Goal: Task Accomplishment & Management: Manage account settings

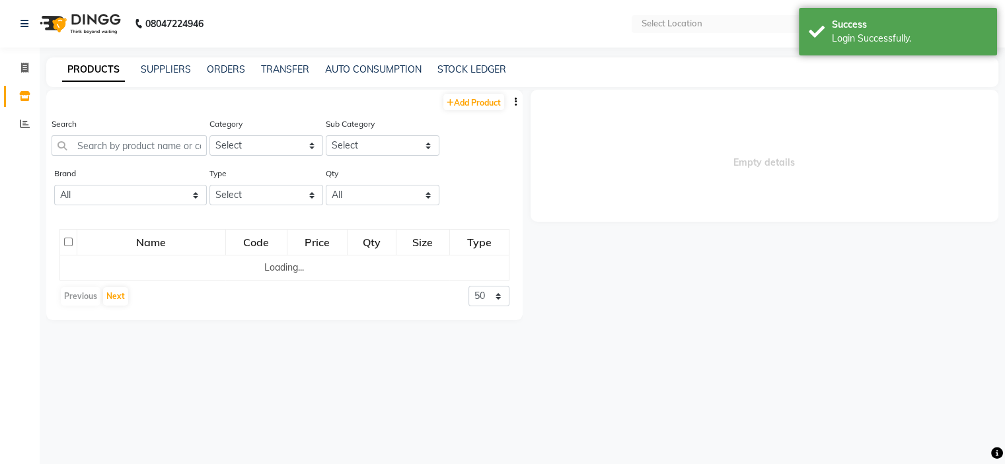
select select "en"
click at [734, 24] on input "text" at bounding box center [683, 24] width 192 height 13
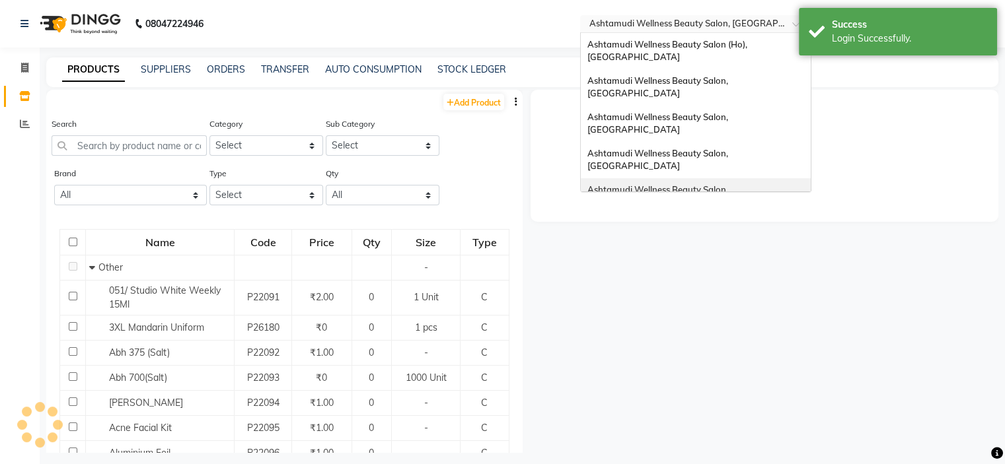
scroll to position [132, 0]
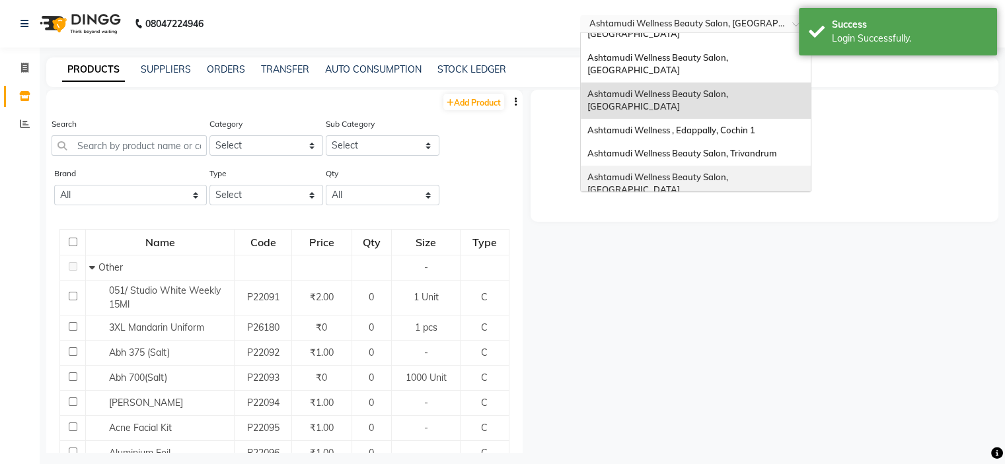
click at [730, 172] on span "Ashtamudi Wellness Beauty Salon, [GEOGRAPHIC_DATA]" at bounding box center [658, 184] width 143 height 24
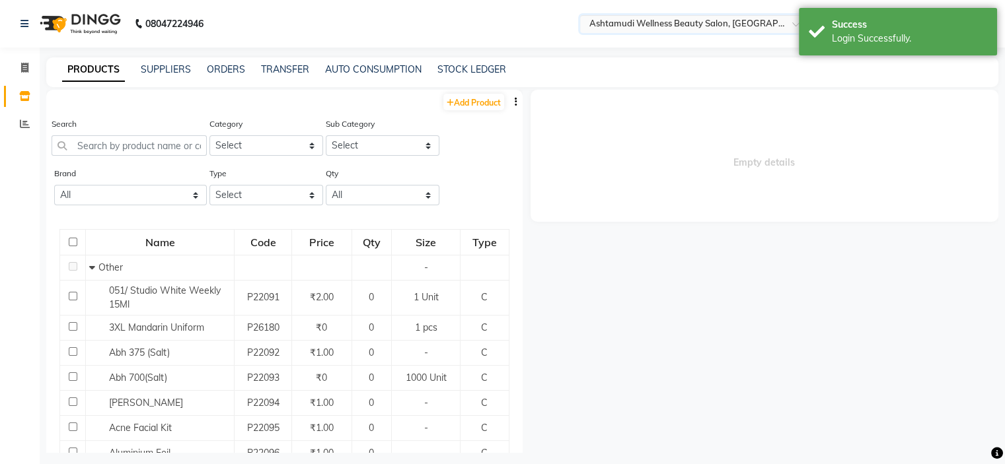
scroll to position [0, 0]
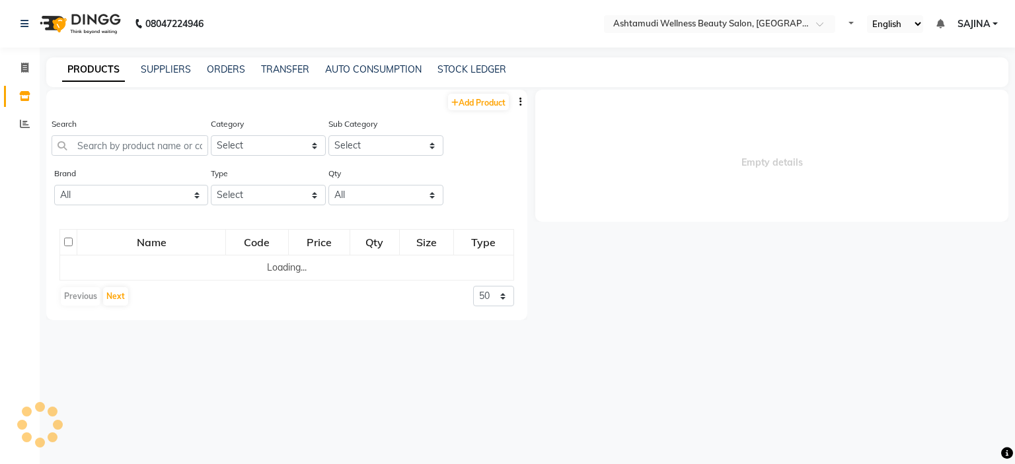
select select "en"
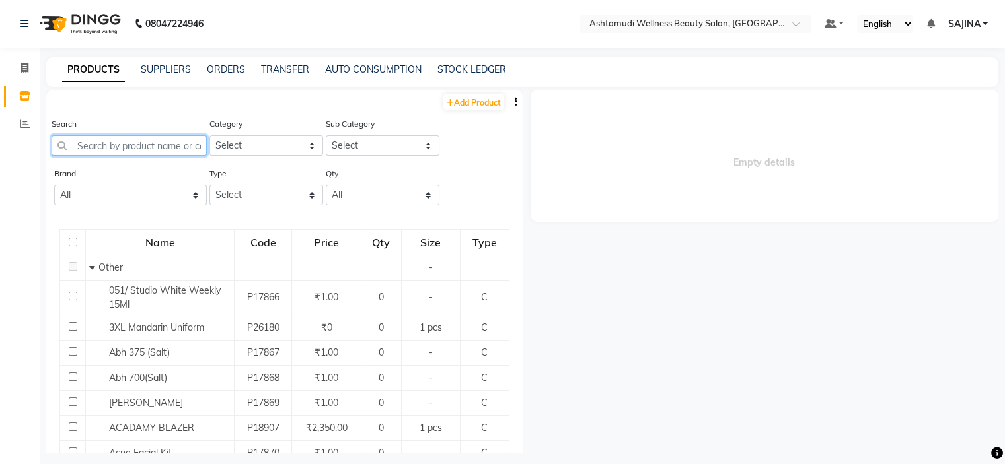
click at [96, 144] on input "text" at bounding box center [129, 145] width 155 height 20
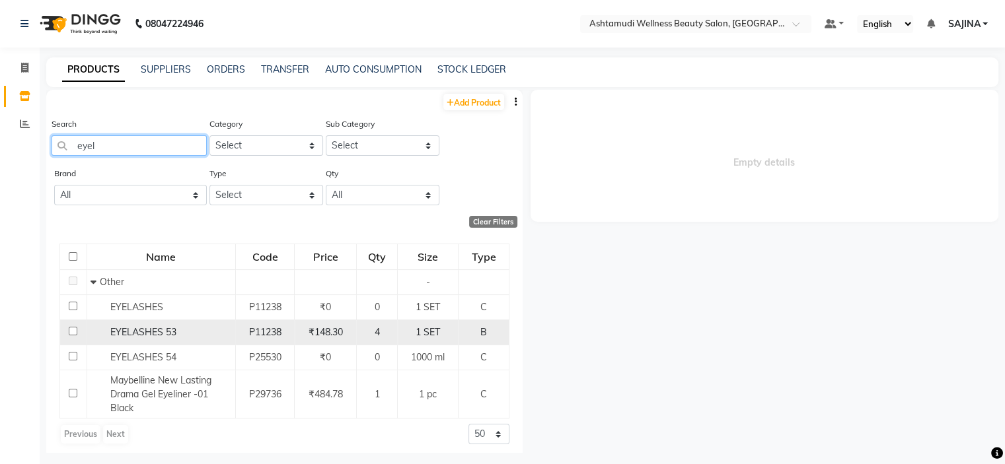
type input "eyel"
click at [193, 335] on div "EYELASHES 53" at bounding box center [160, 333] width 141 height 14
select select
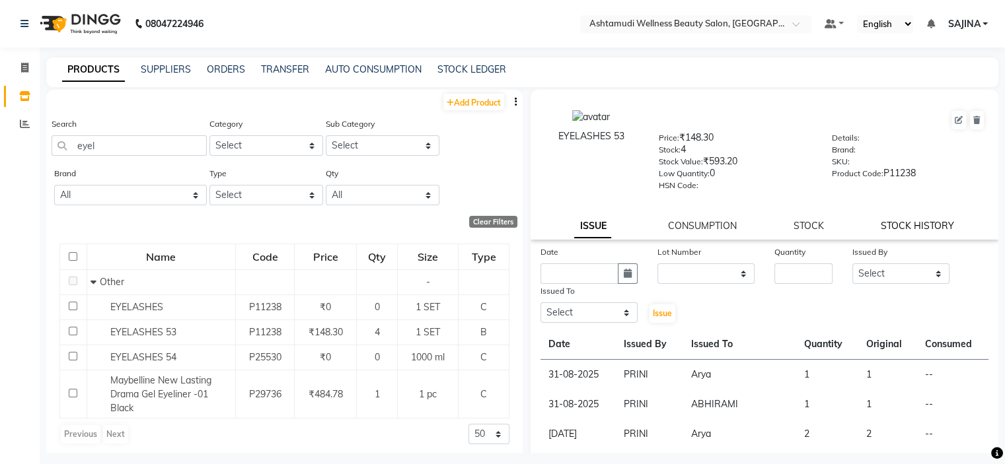
click at [924, 232] on link "STOCK HISTORY" at bounding box center [916, 226] width 73 height 12
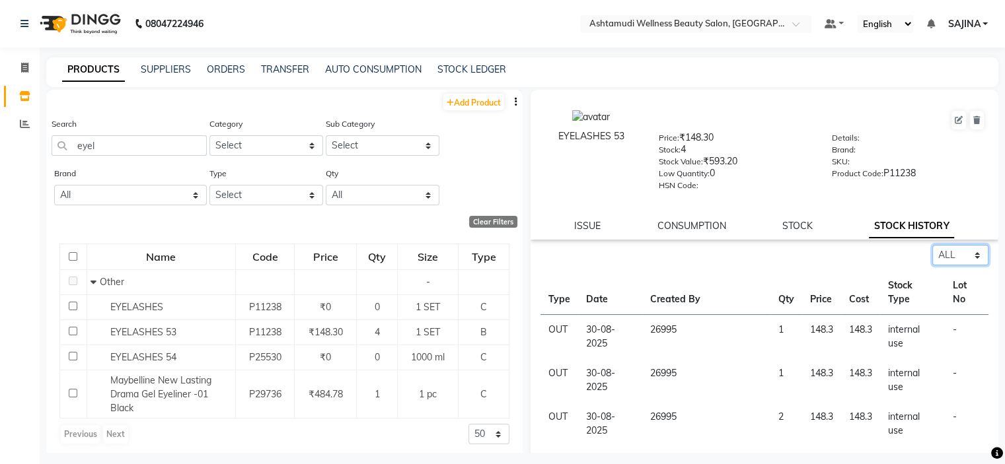
click at [943, 261] on select "Select ALL IN OUT" at bounding box center [960, 255] width 56 height 20
select select "out"
click at [932, 249] on select "Select ALL IN OUT" at bounding box center [960, 255] width 56 height 20
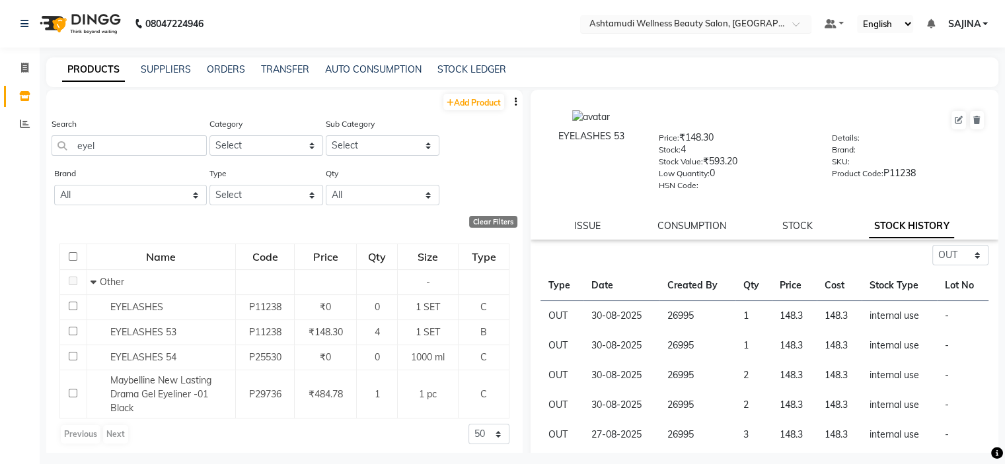
click at [708, 22] on input "text" at bounding box center [683, 24] width 192 height 13
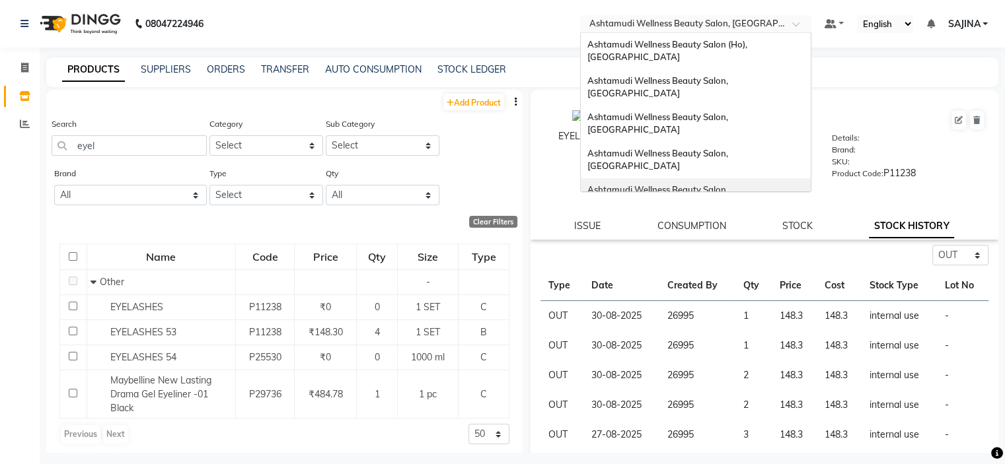
click at [724, 184] on span "Ashtamudi Wellness Beauty Salon, Kottiyam" at bounding box center [658, 196] width 143 height 24
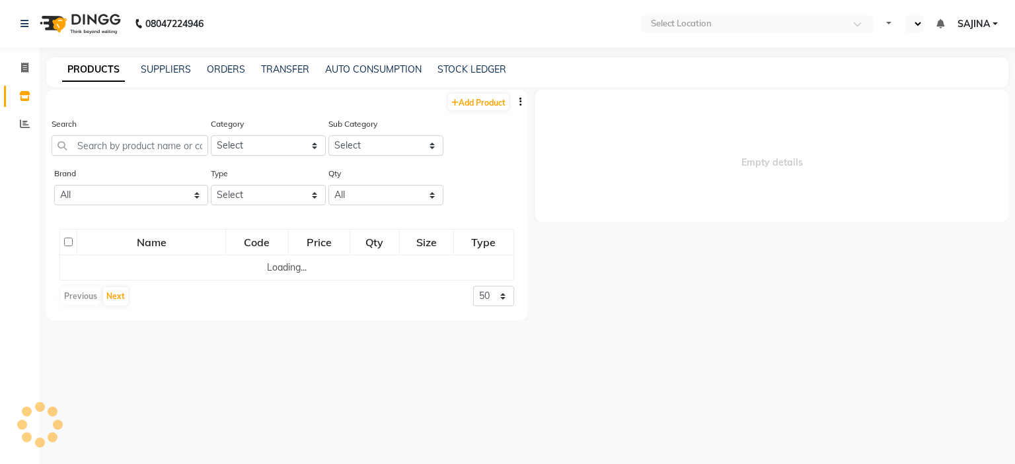
select select "en"
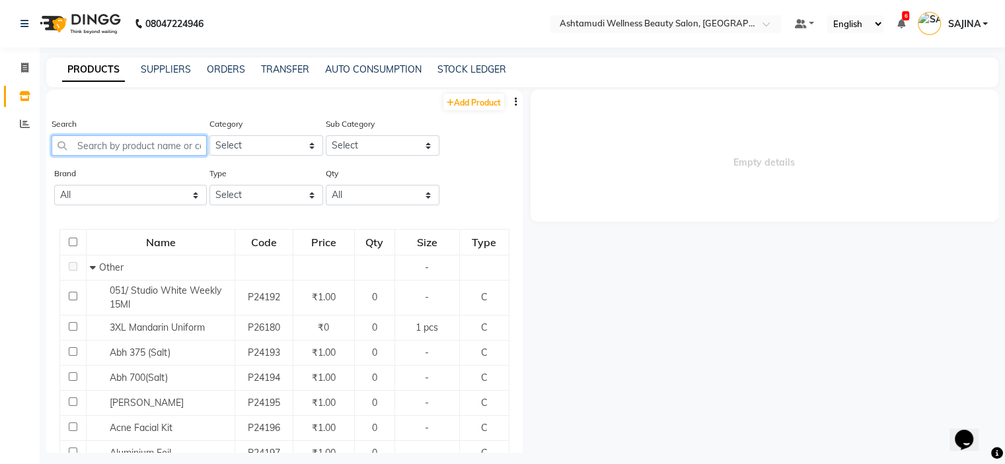
click at [81, 146] on input "text" at bounding box center [129, 145] width 155 height 20
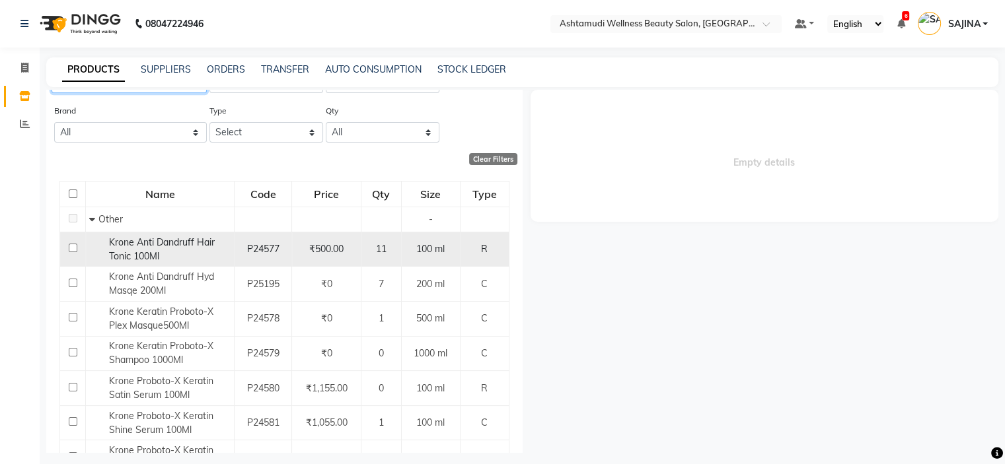
scroll to position [194, 0]
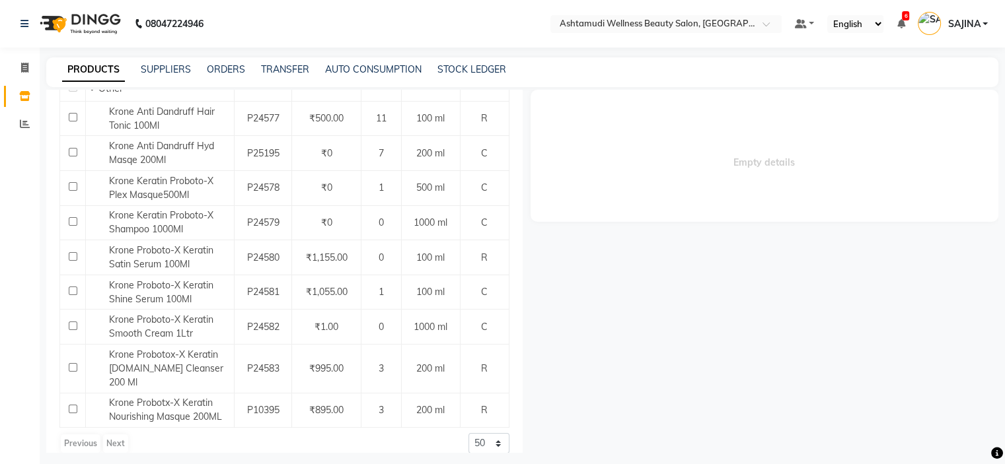
type input "kron"
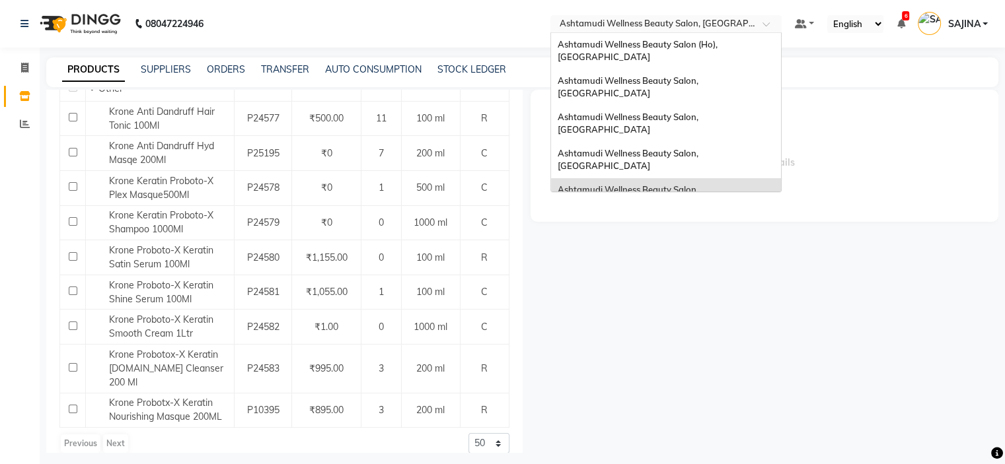
click at [723, 17] on div "Select Location × Ashtamudi Wellness Beauty Salon, Kottiyam" at bounding box center [665, 24] width 231 height 18
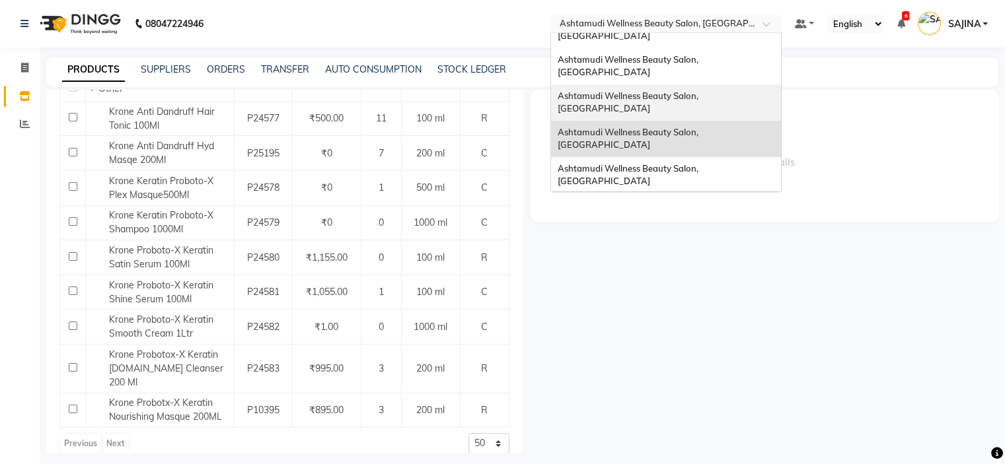
scroll to position [132, 0]
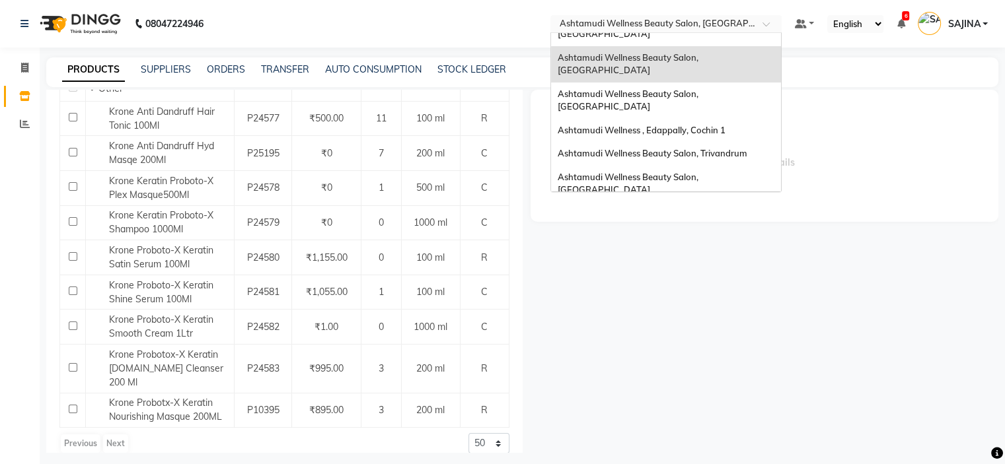
click at [680, 208] on span "Ashtamudi Welness Beauty Salon, Chinnakkada" at bounding box center [627, 220] width 141 height 24
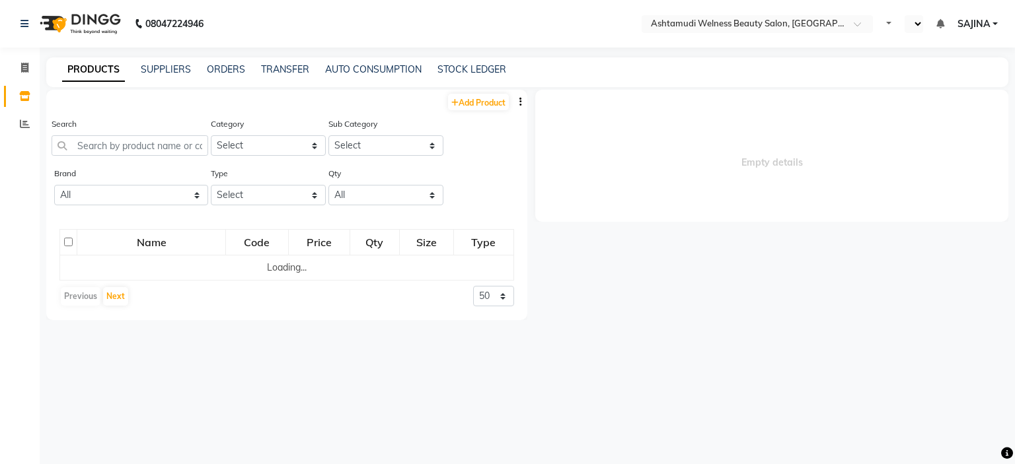
select select "en"
click at [95, 147] on input "text" at bounding box center [130, 145] width 157 height 20
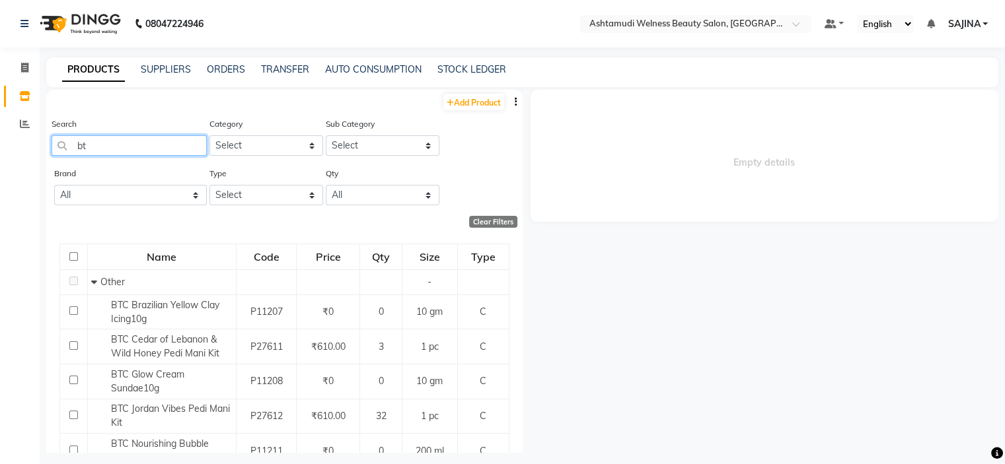
type input "b"
type input "r"
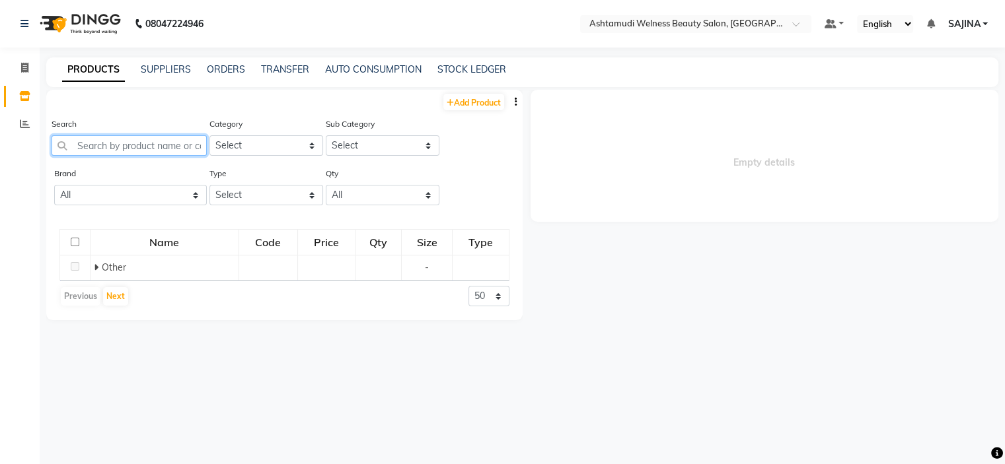
type input "m"
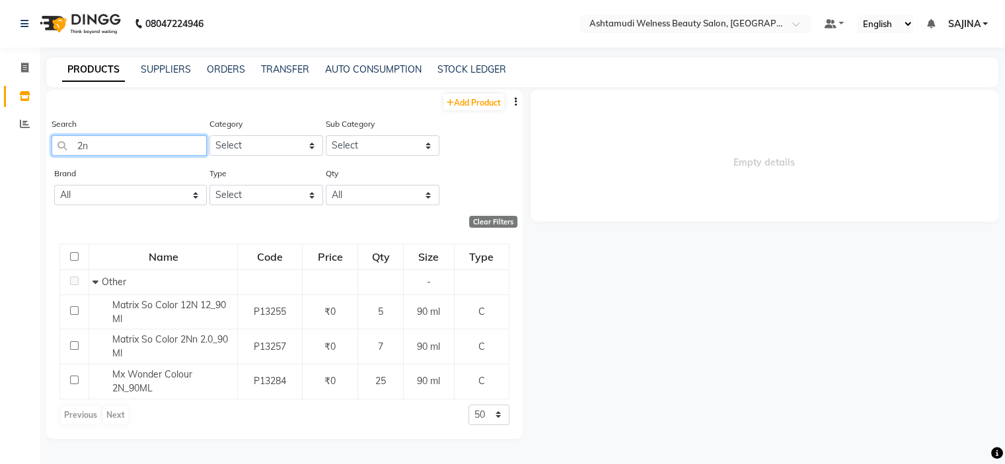
type input "2"
type input "3"
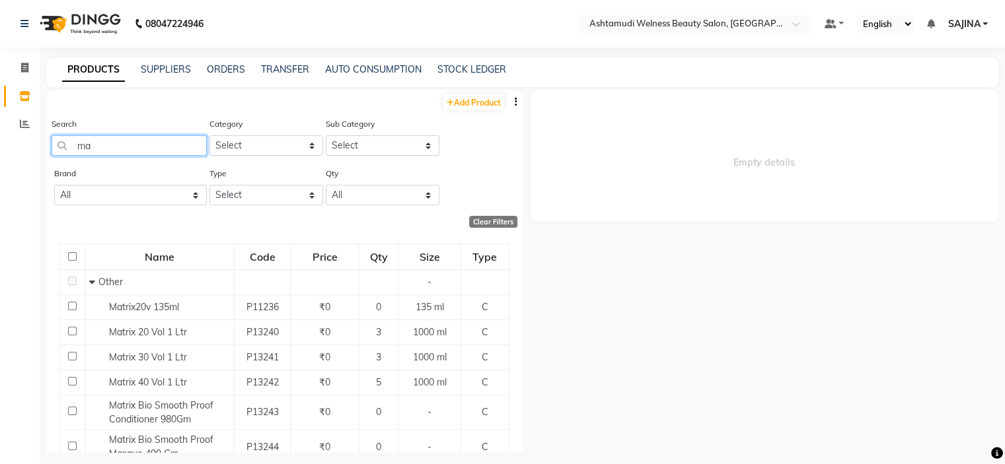
type input "m"
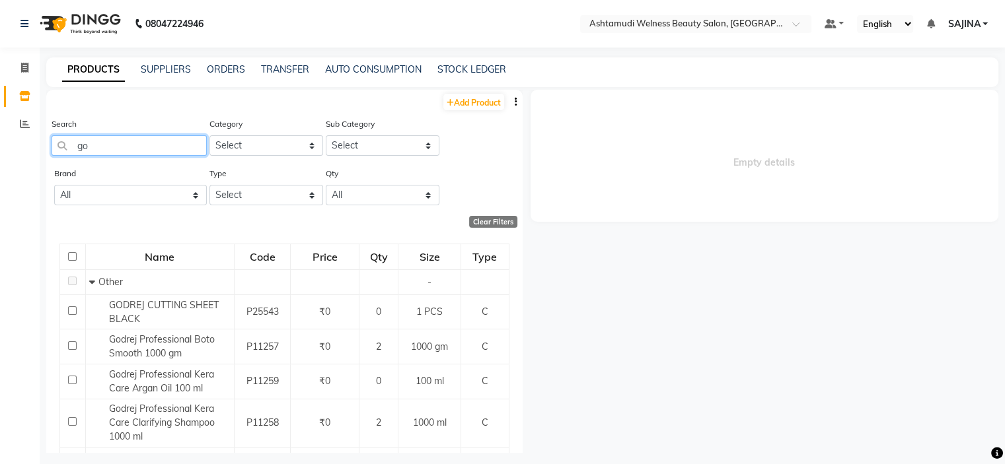
type input "g"
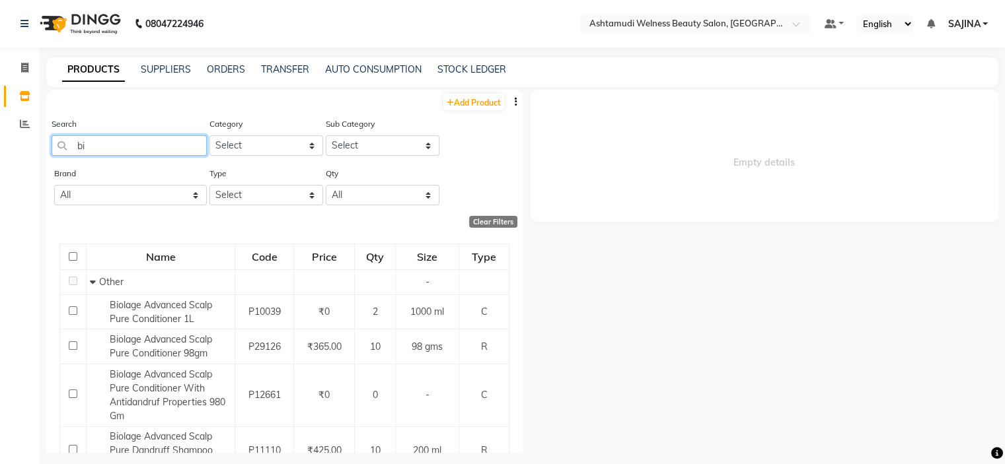
type input "b"
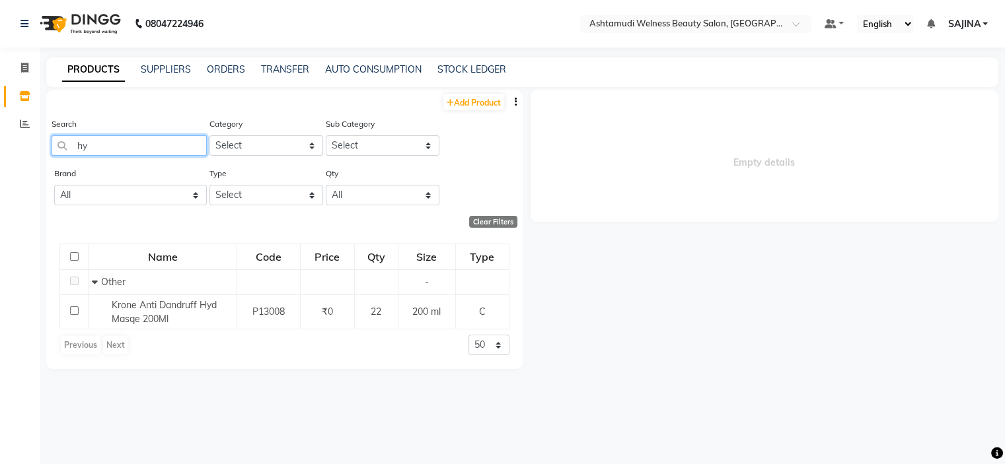
type input "h"
type input "e"
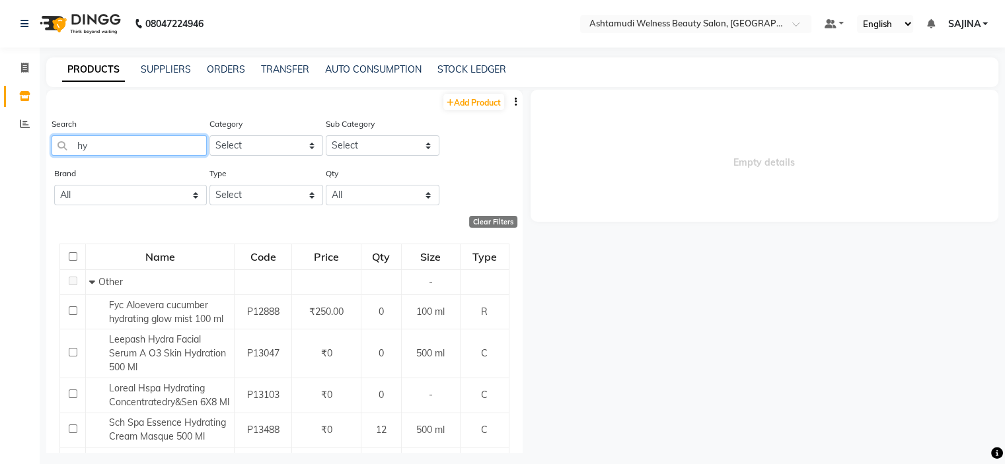
type input "h"
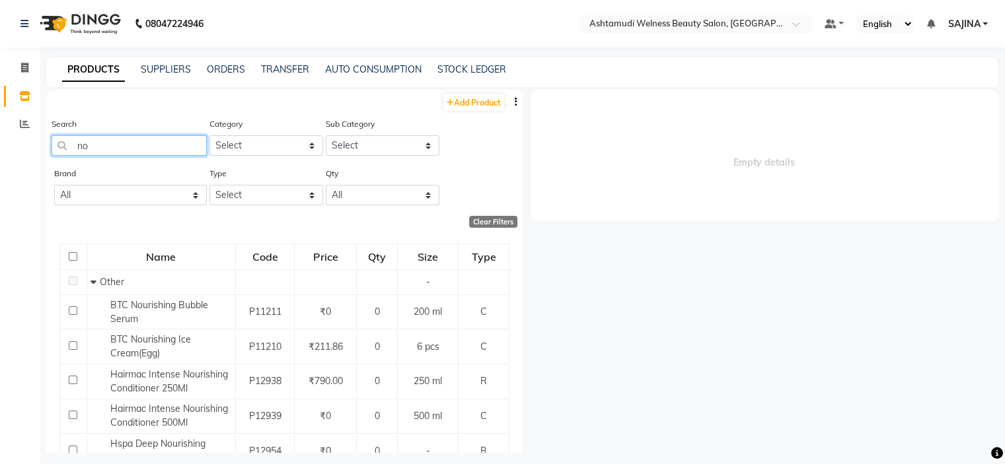
type input "n"
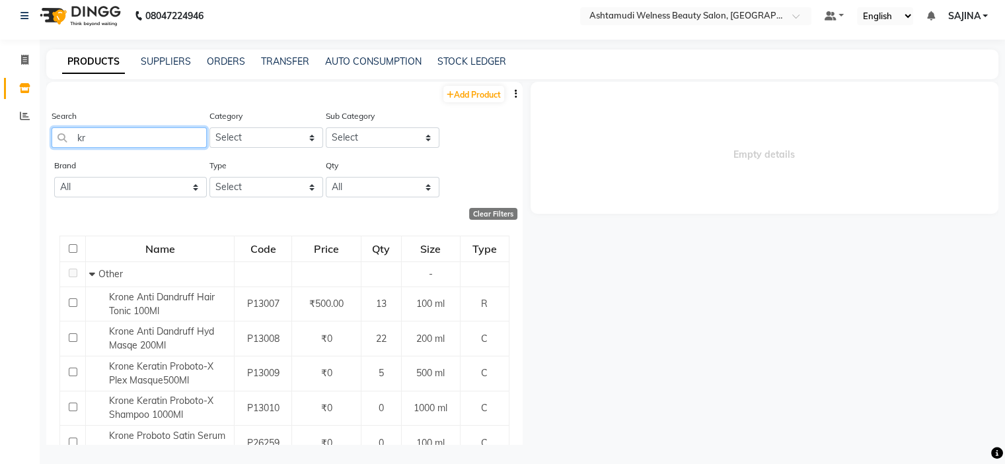
type input "k"
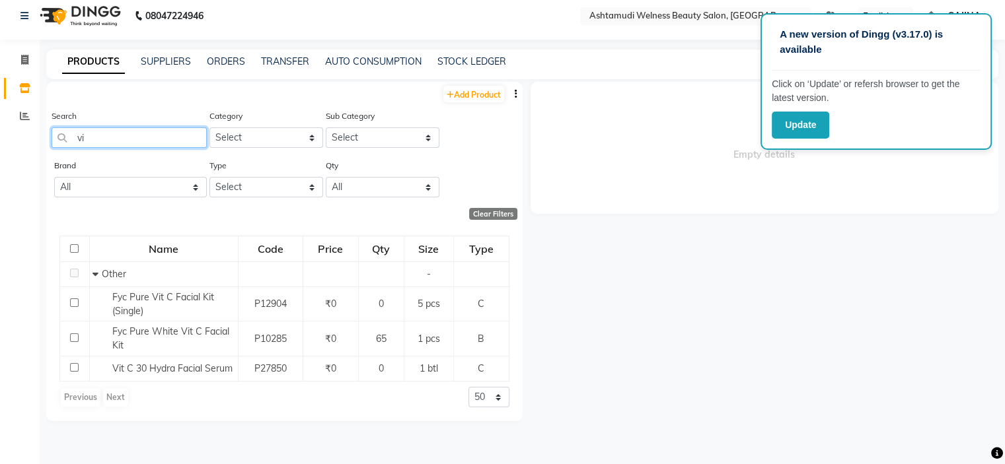
type input "v"
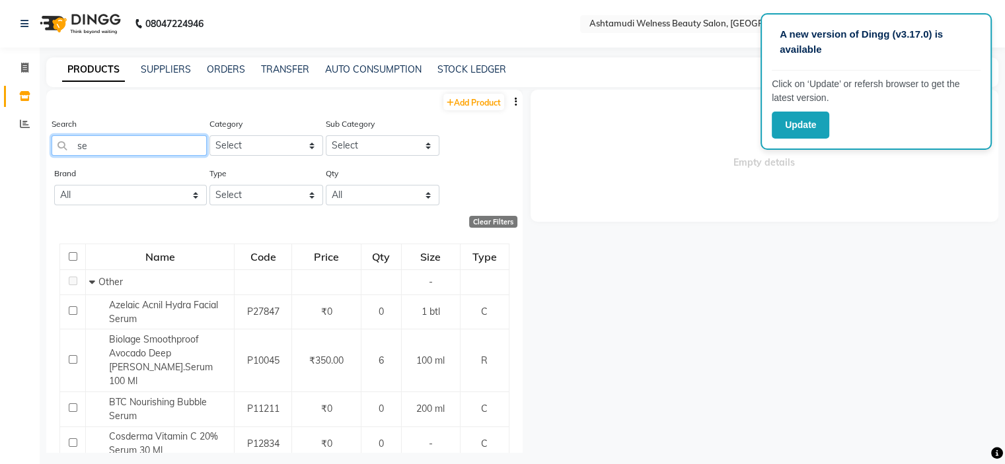
type input "s"
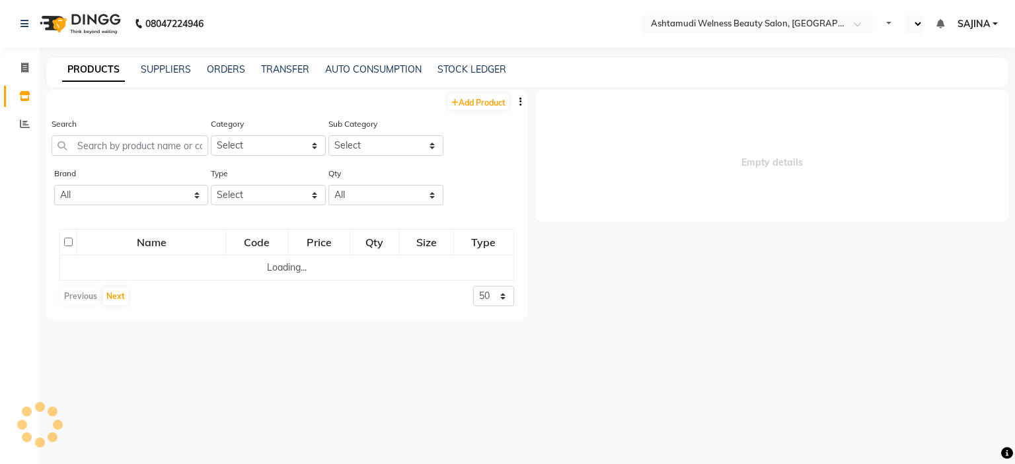
select select "en"
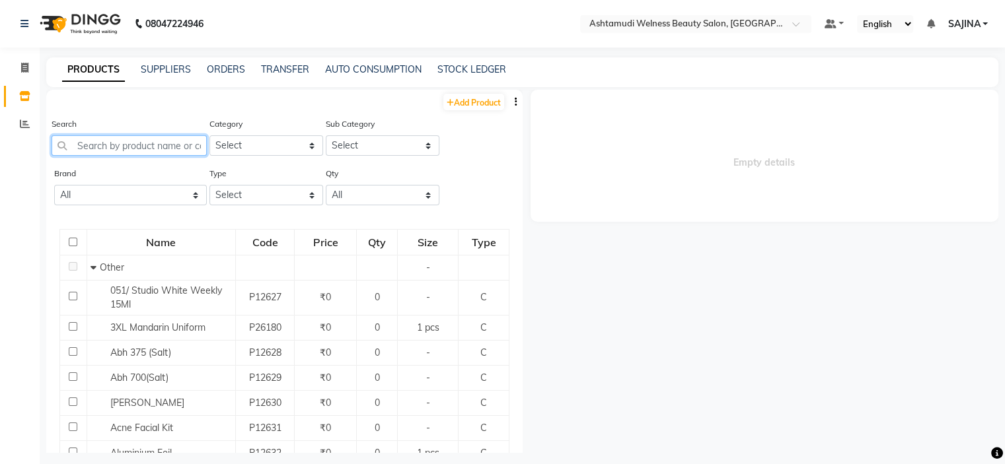
click at [102, 144] on input "text" at bounding box center [129, 145] width 155 height 20
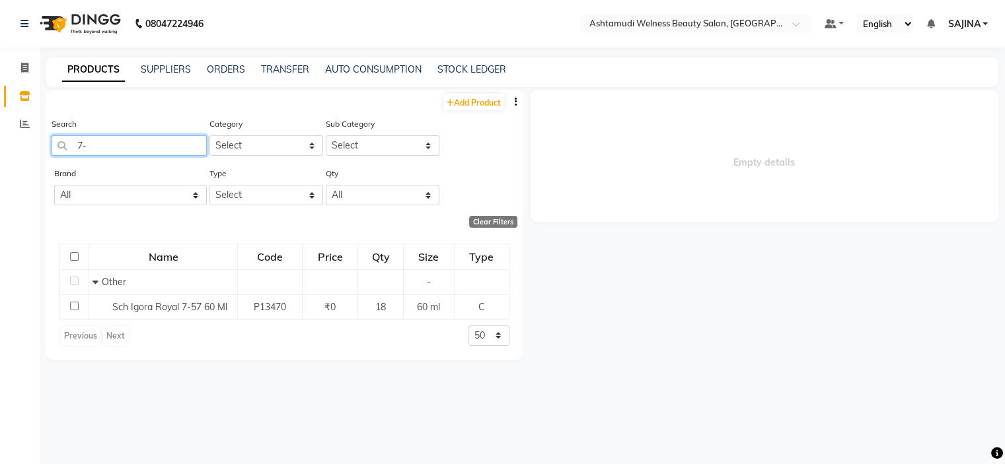
type input "7"
type input "2"
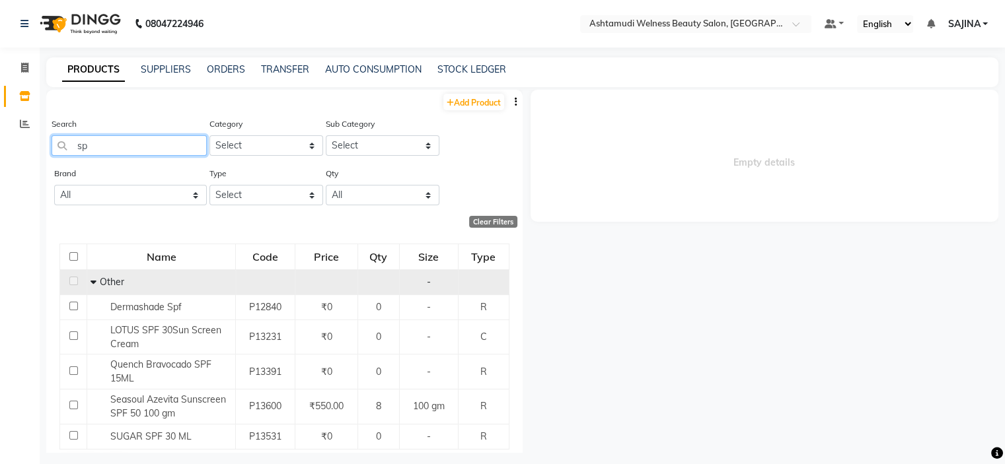
type input "s"
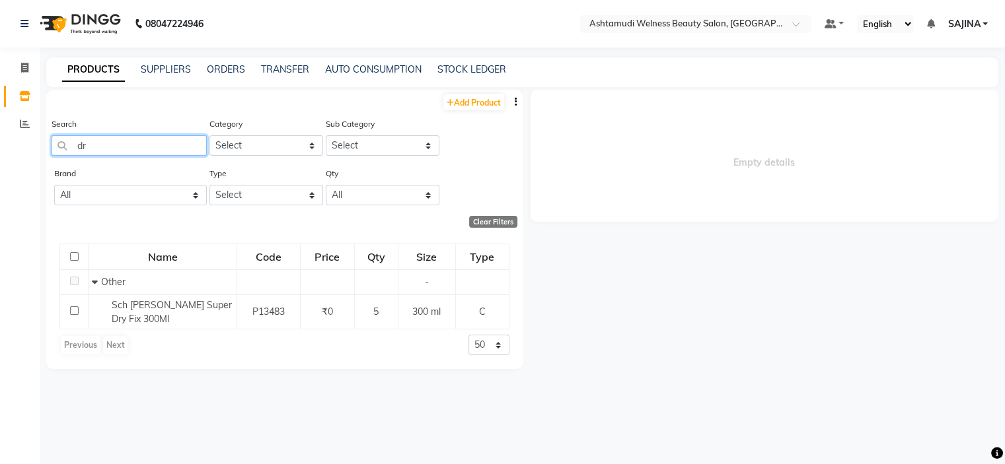
type input "d"
type input "s"
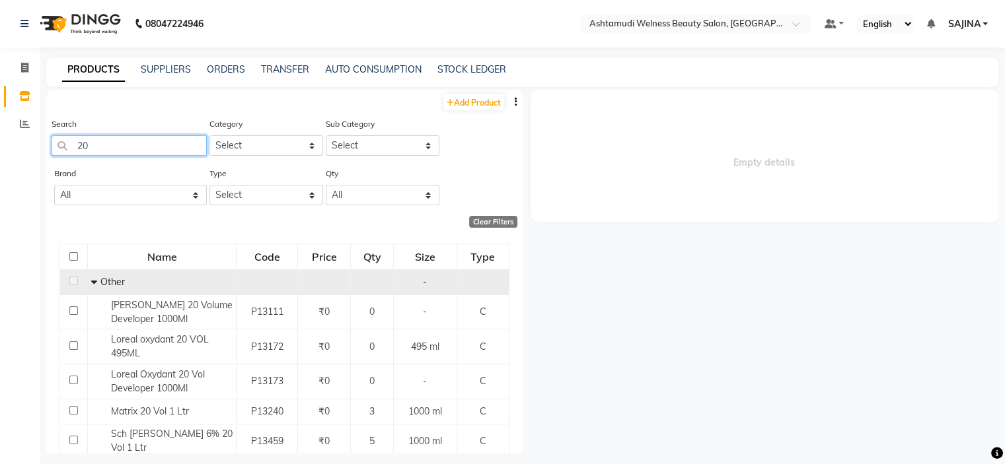
type input "2"
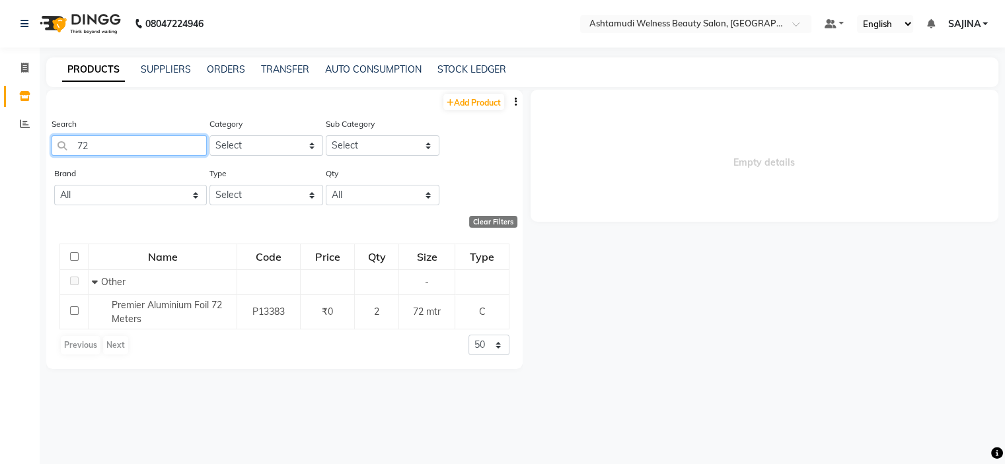
type input "7"
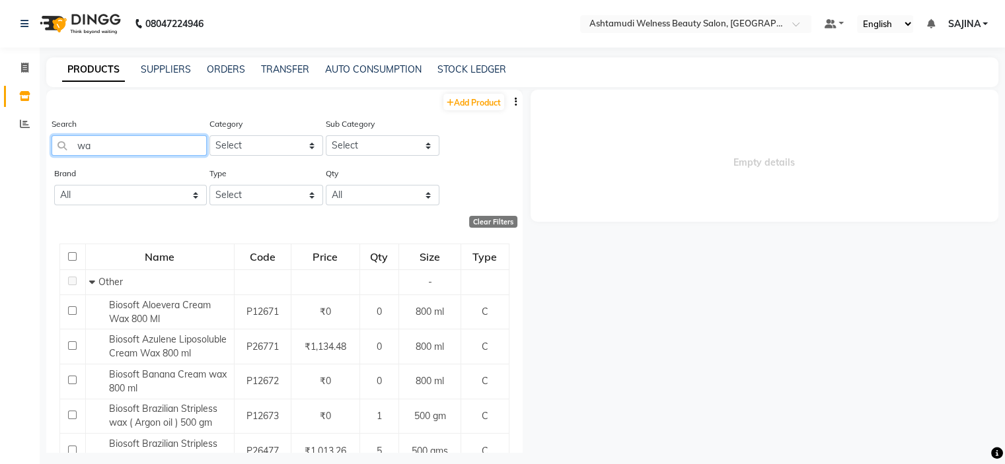
type input "w"
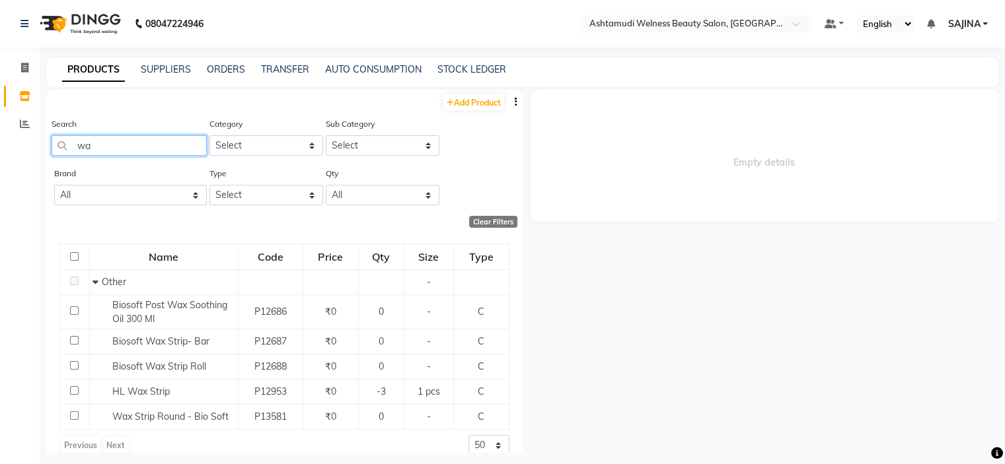
type input "w"
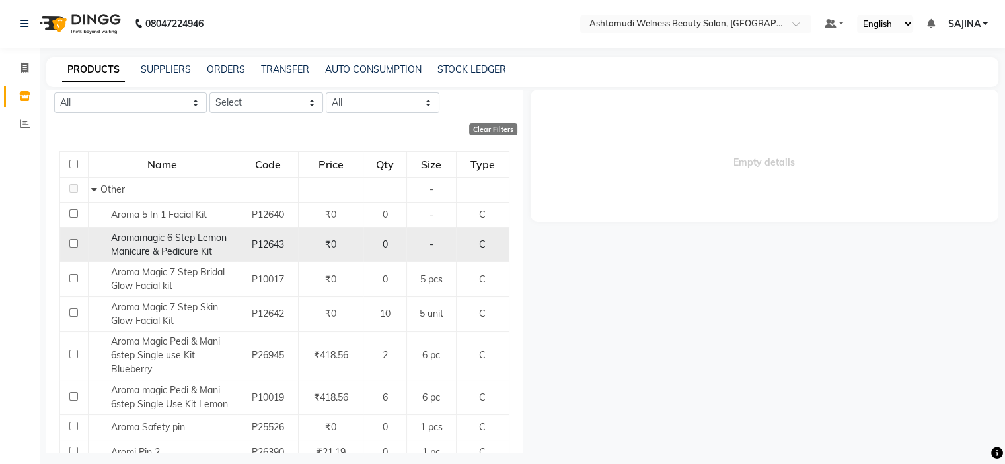
scroll to position [132, 0]
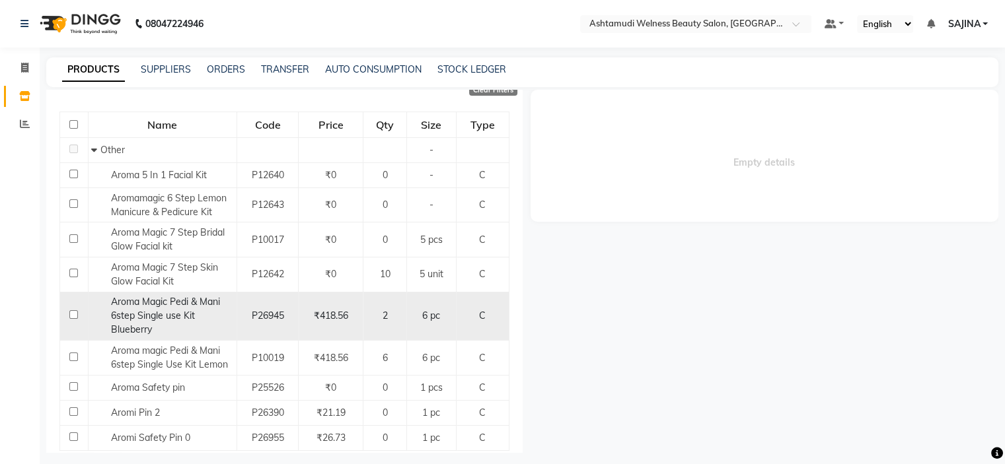
type input "arom"
click at [319, 316] on span "₹418.56" at bounding box center [331, 316] width 34 height 12
select select
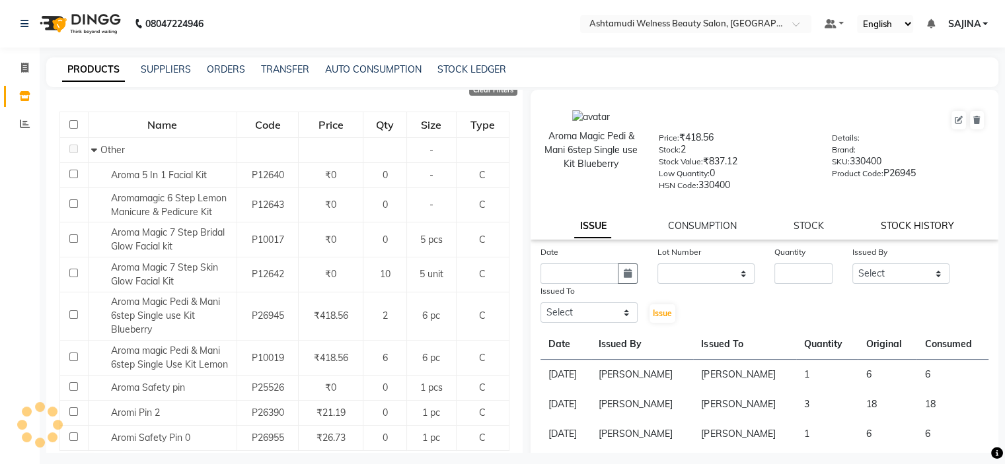
click at [902, 227] on link "STOCK HISTORY" at bounding box center [916, 226] width 73 height 12
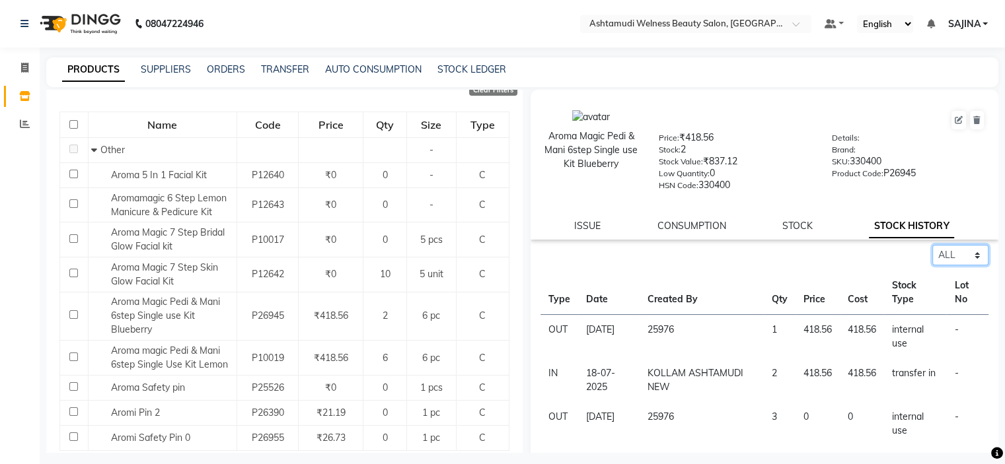
click at [935, 260] on select "Select ALL IN OUT" at bounding box center [960, 255] width 56 height 20
select select "out"
click at [932, 249] on select "Select ALL IN OUT" at bounding box center [960, 255] width 56 height 20
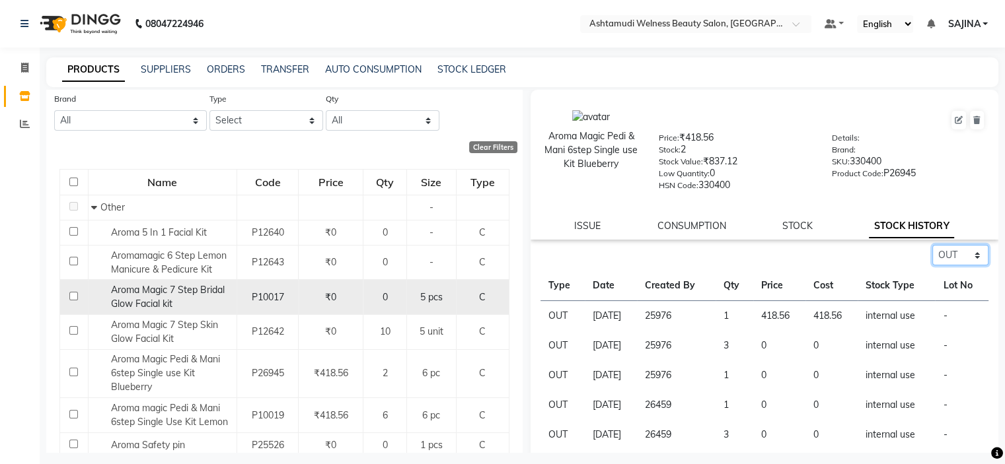
scroll to position [0, 0]
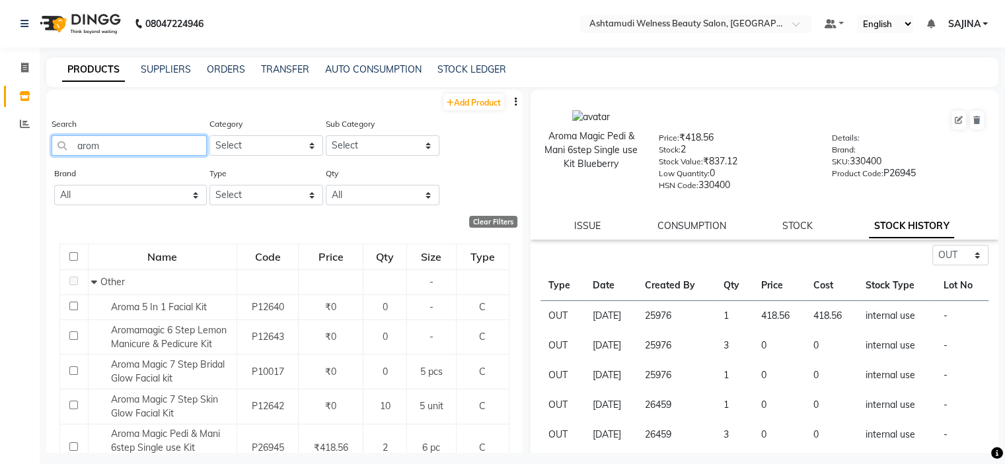
click at [140, 154] on input "arom" at bounding box center [129, 145] width 155 height 20
type input "a"
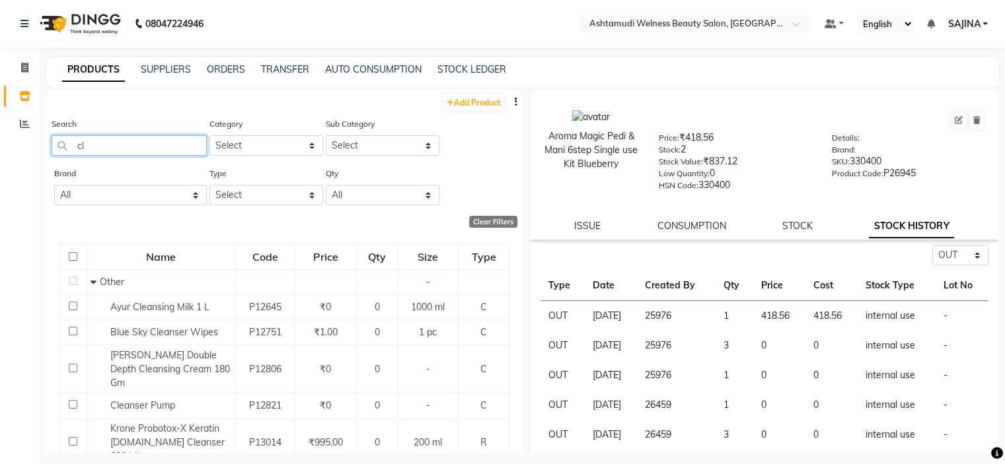
type input "c"
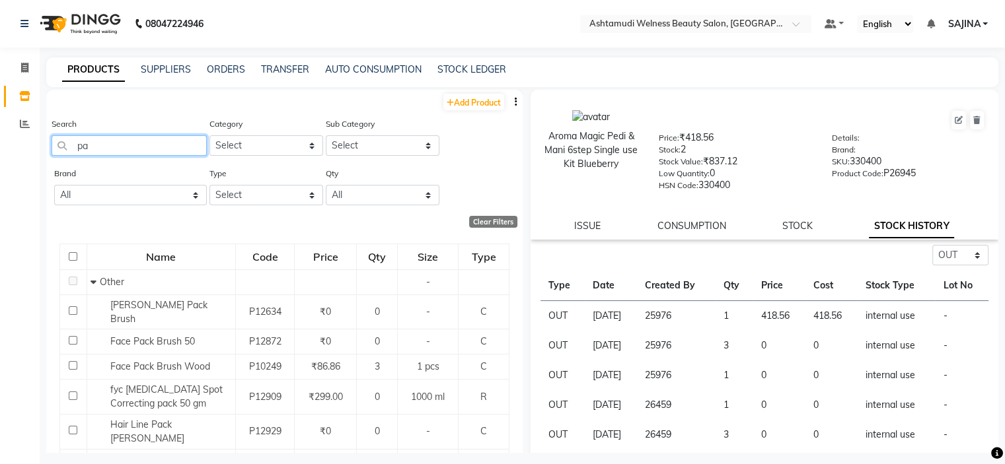
type input "p"
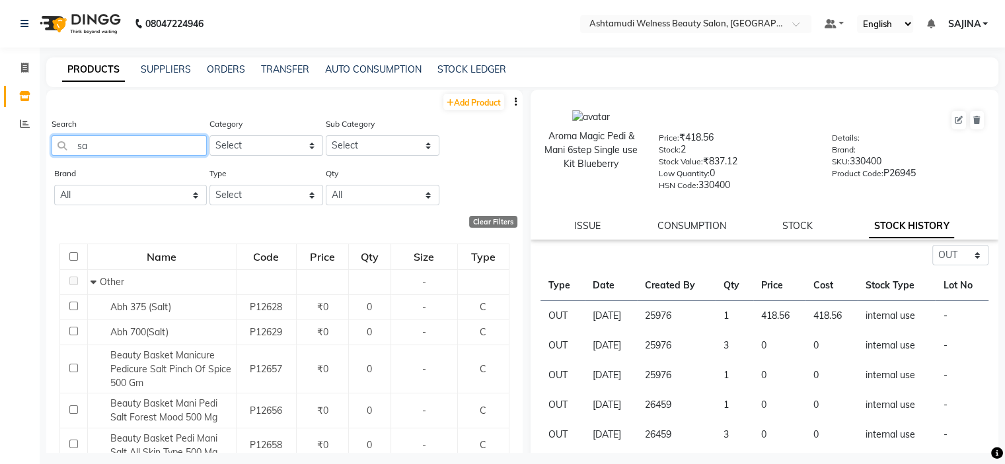
type input "s"
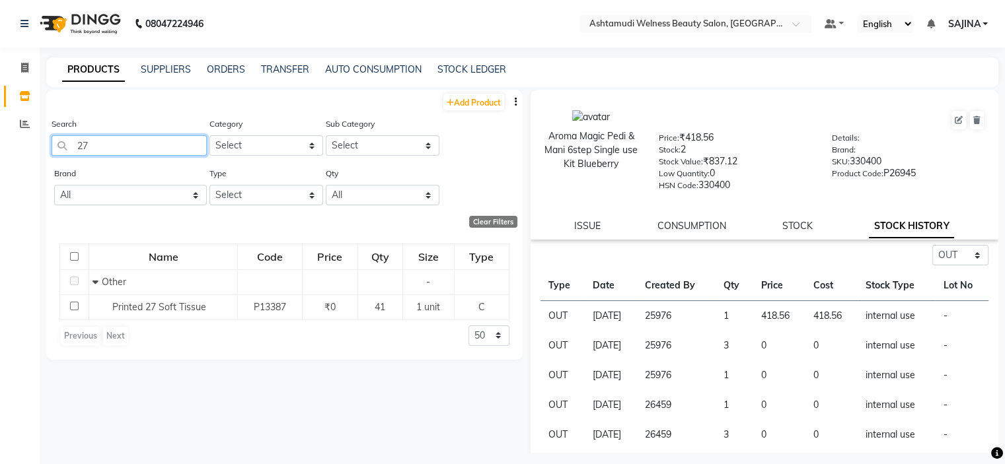
type input "2"
type input "kanp"
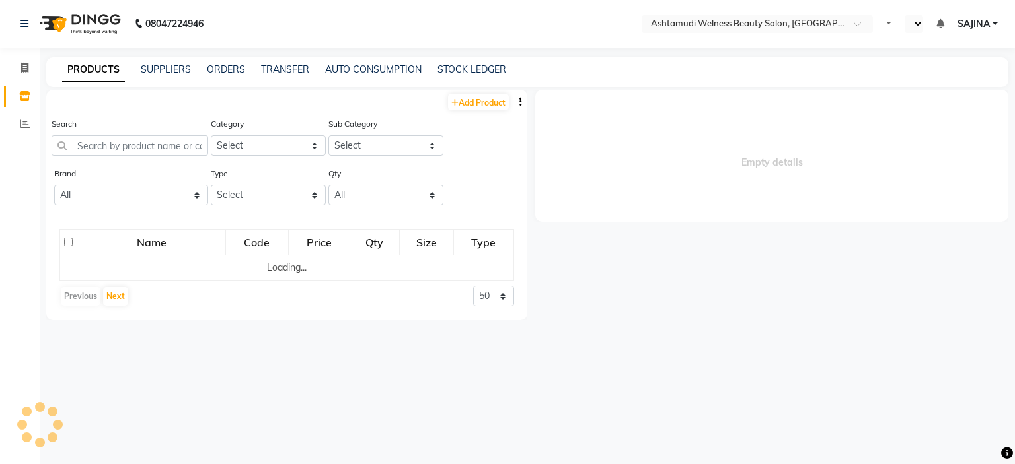
select select "en"
select select
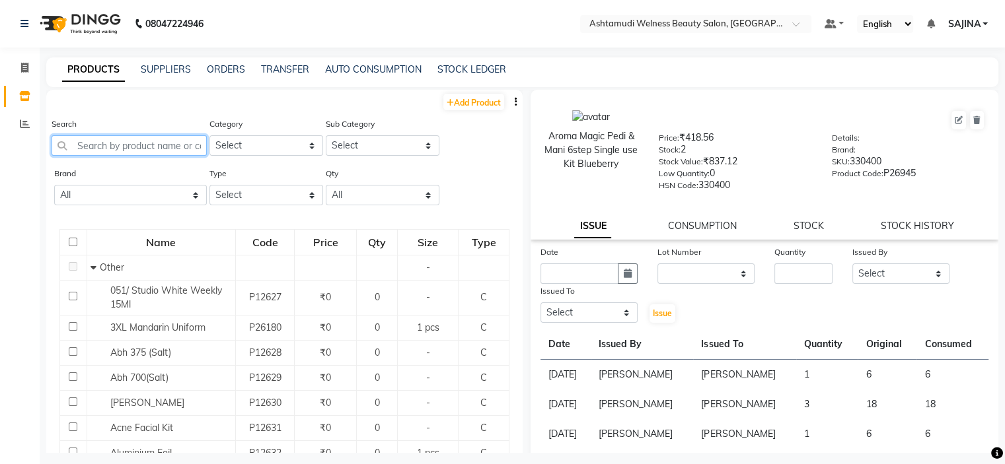
click at [82, 142] on input "text" at bounding box center [129, 145] width 155 height 20
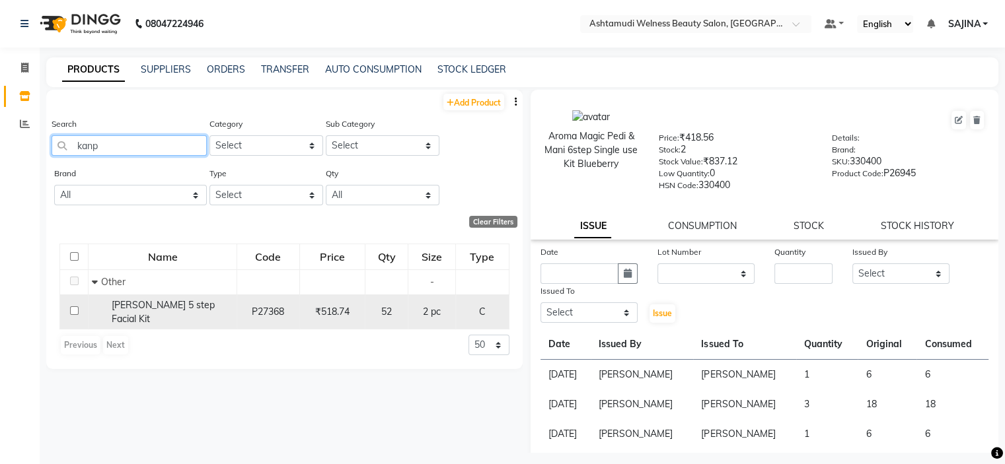
type input "kanp"
click at [177, 318] on div "[PERSON_NAME] 5 step Facial Kit" at bounding box center [162, 313] width 141 height 28
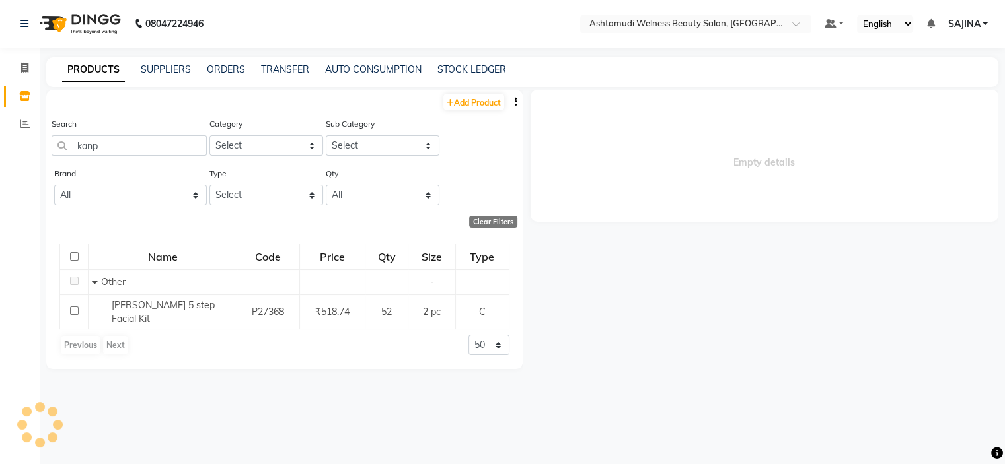
select select
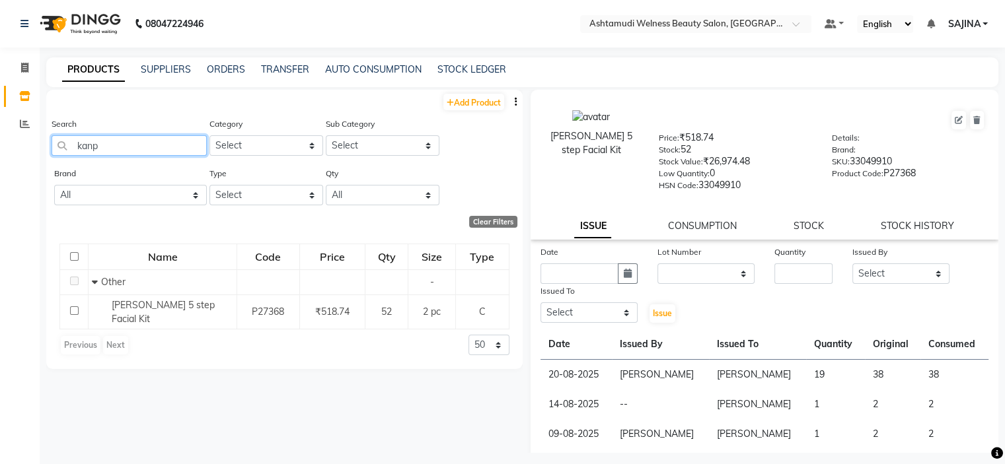
click at [153, 145] on input "kanp" at bounding box center [129, 145] width 155 height 20
type input "k"
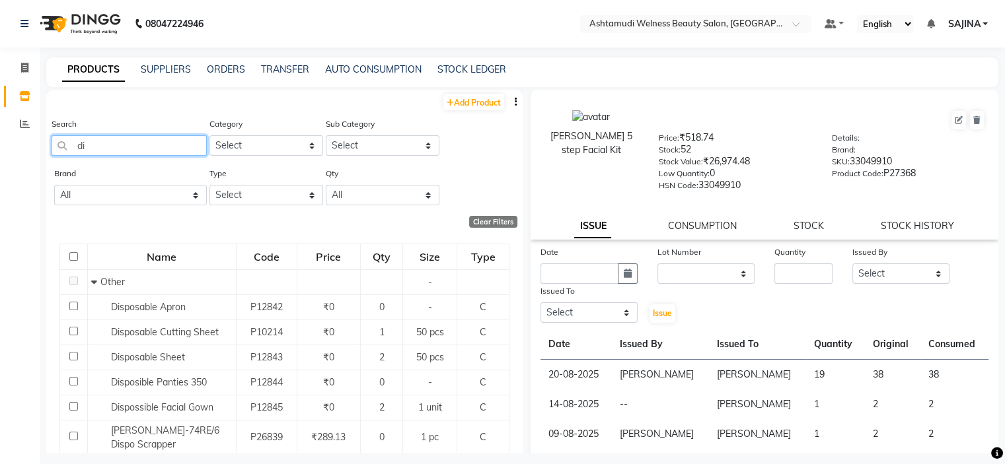
type input "d"
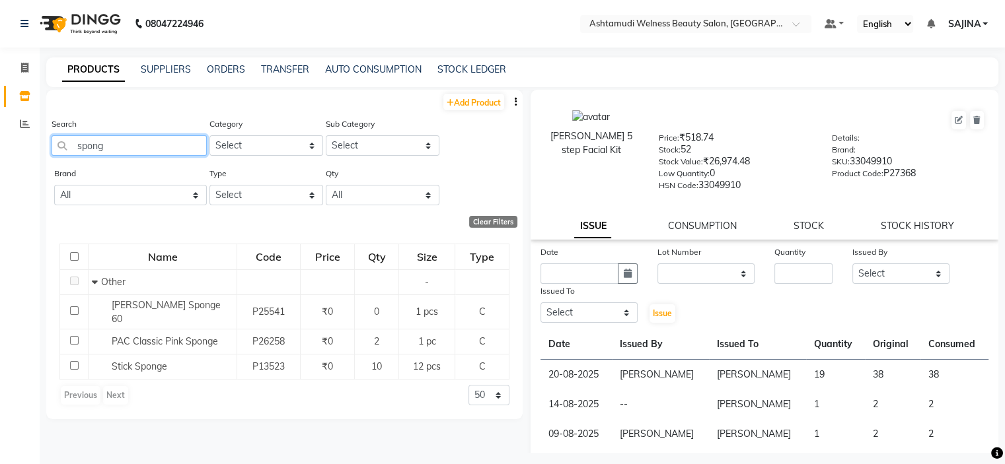
type input "spong"
click at [750, 25] on input "text" at bounding box center [683, 24] width 192 height 13
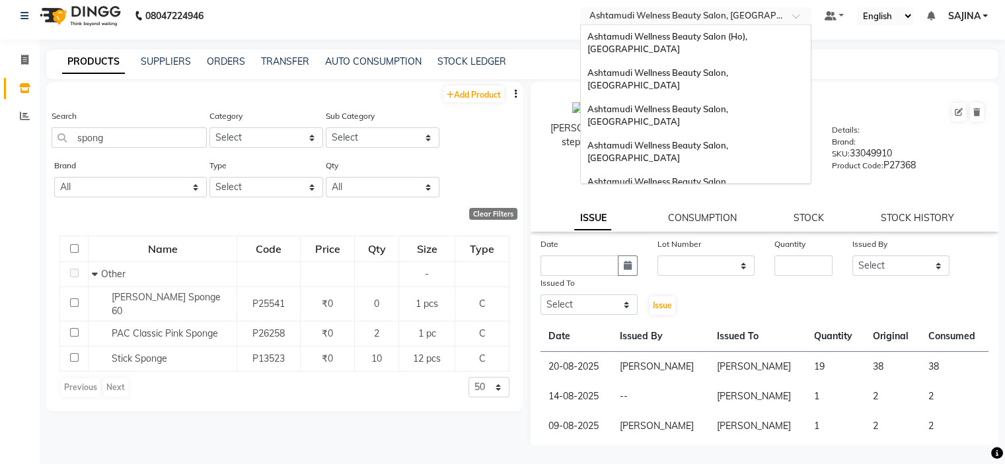
click at [699, 213] on span "Ashtamudi Wellness Beauty Salon, [GEOGRAPHIC_DATA]" at bounding box center [658, 225] width 143 height 24
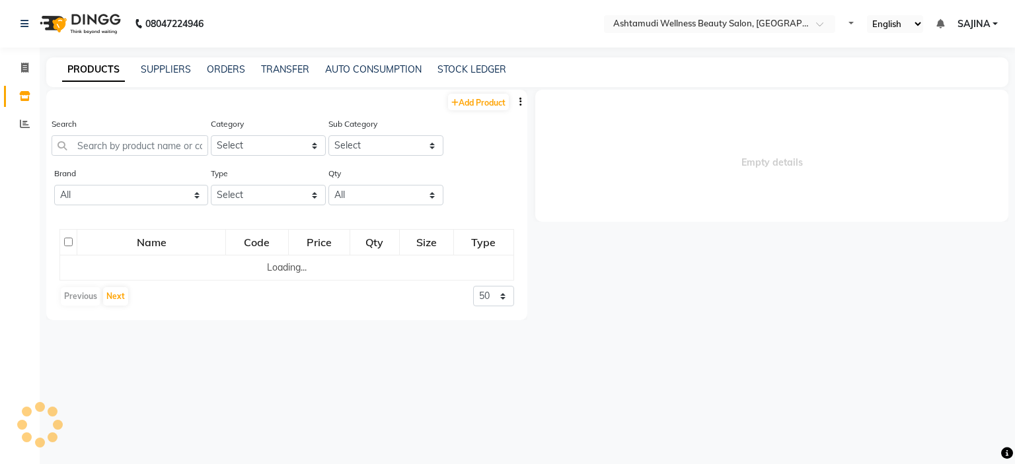
select select "en"
click at [77, 137] on input "text" at bounding box center [130, 145] width 157 height 20
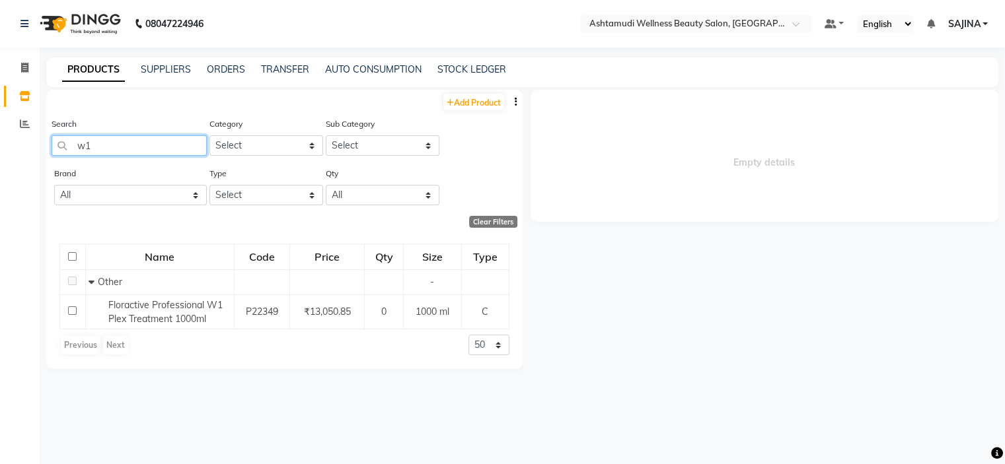
type input "w"
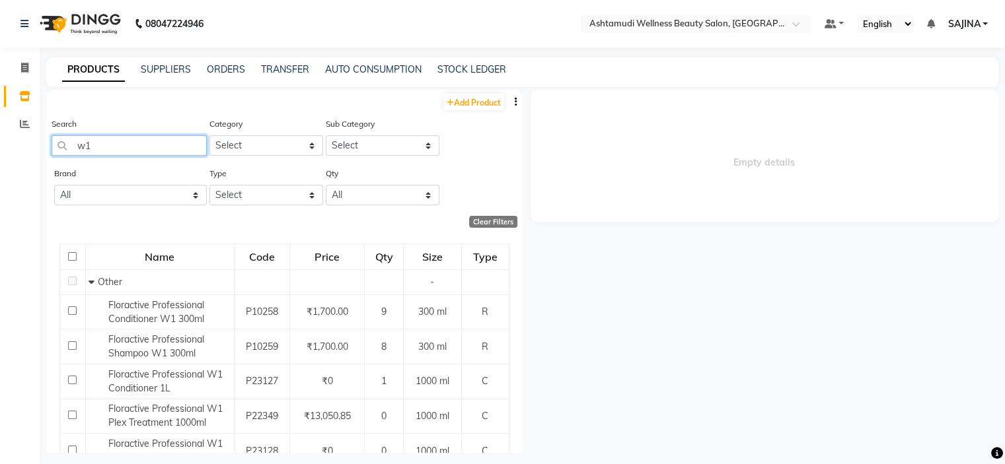
type input "w"
type input "g"
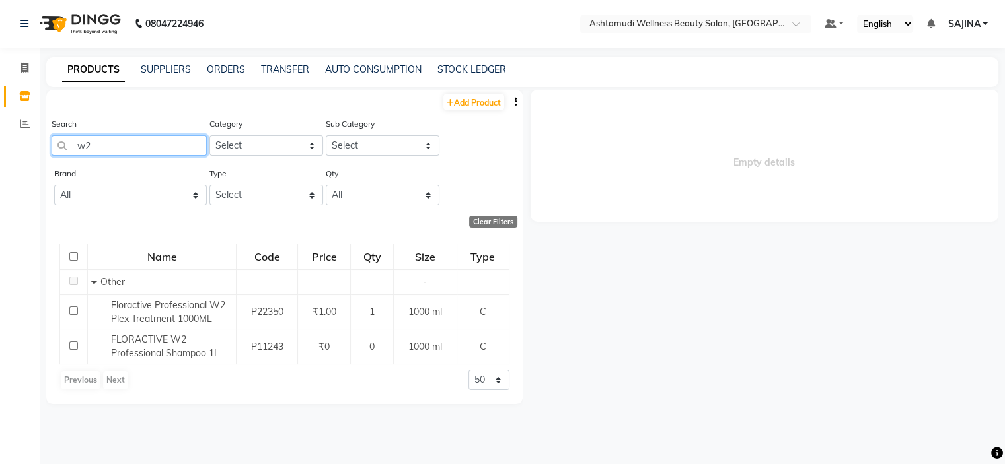
type input "w"
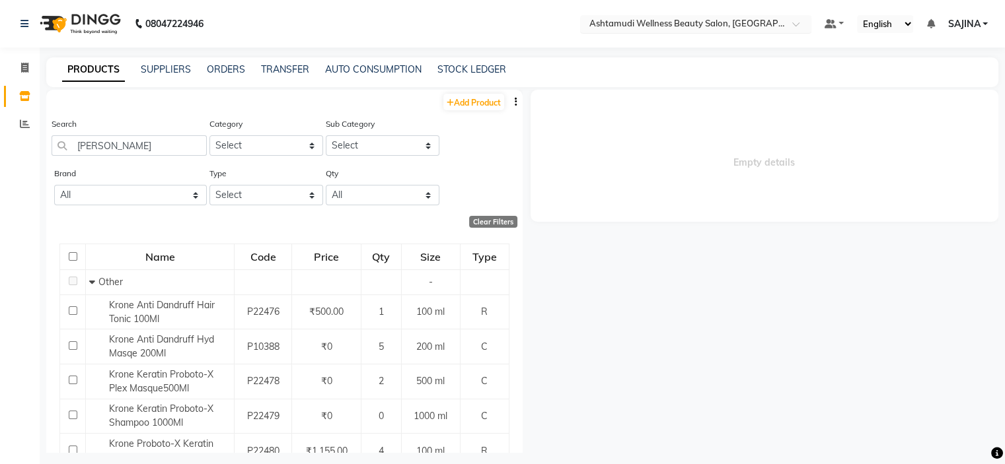
click at [745, 29] on input "text" at bounding box center [683, 24] width 192 height 13
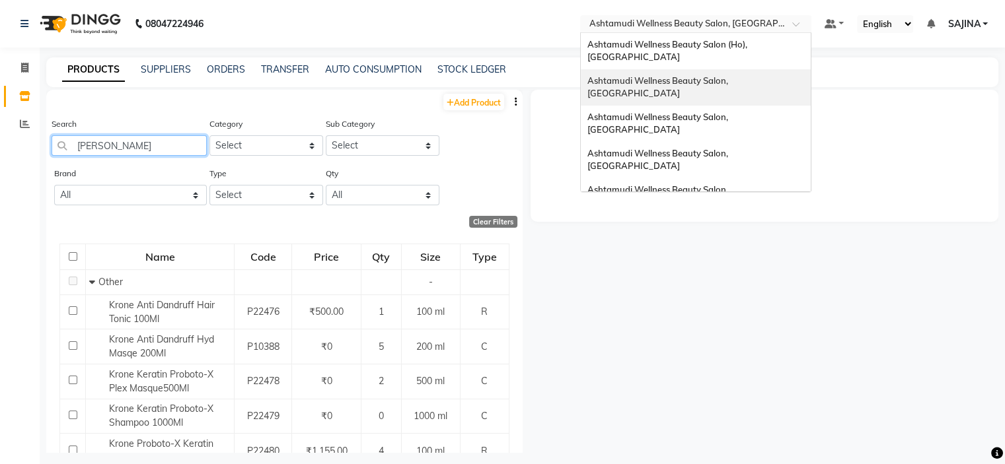
click at [124, 152] on input "[PERSON_NAME]" at bounding box center [129, 145] width 155 height 20
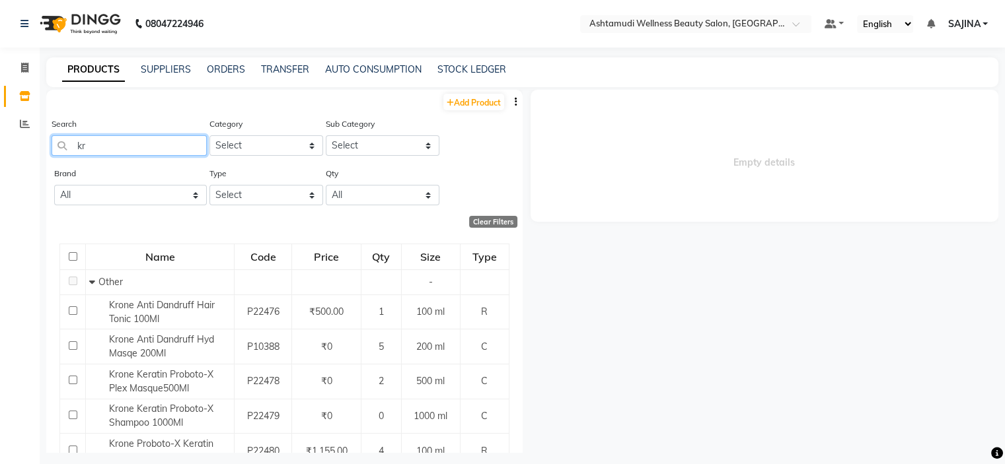
type input "k"
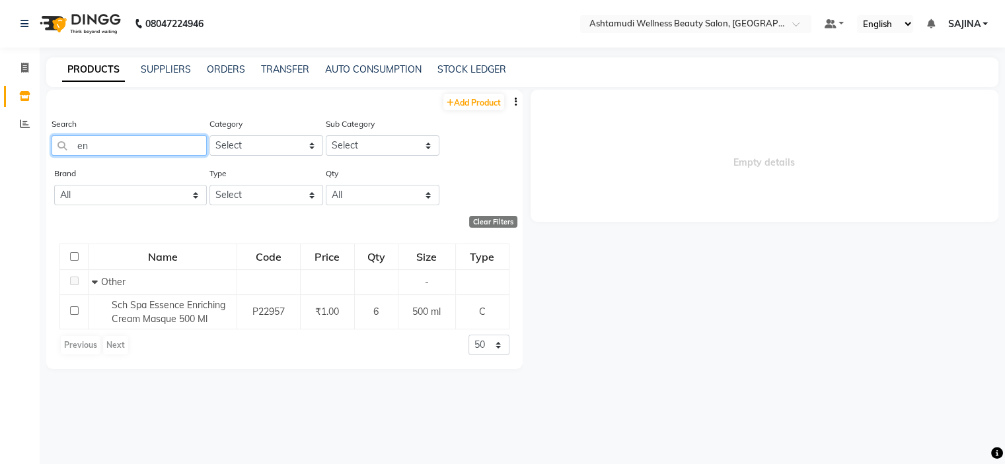
type input "e"
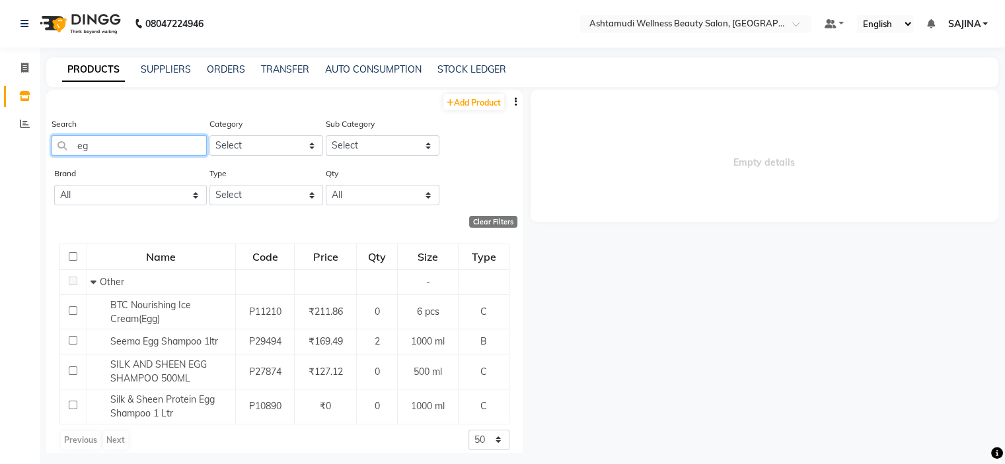
type input "e"
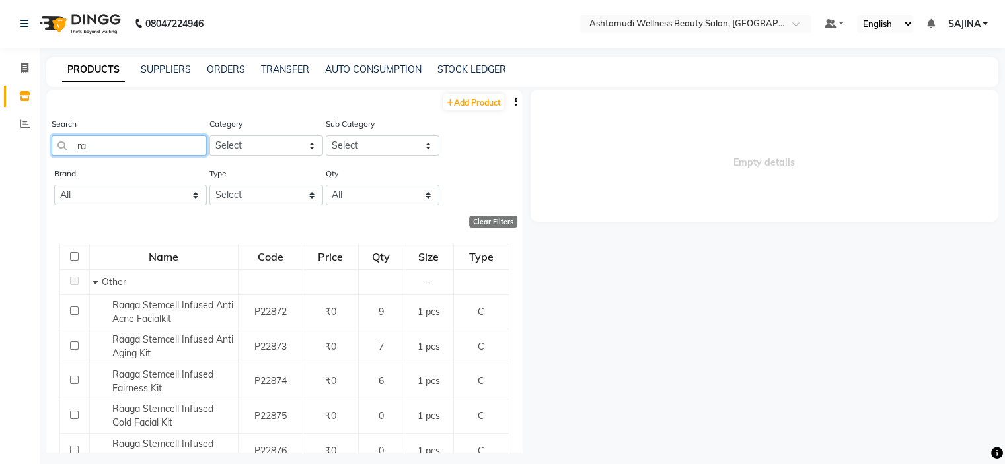
type input "r"
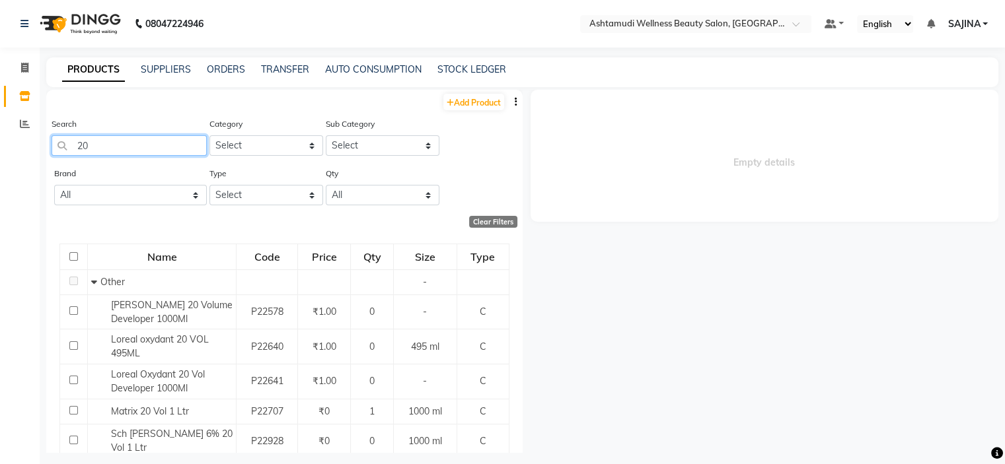
type input "2"
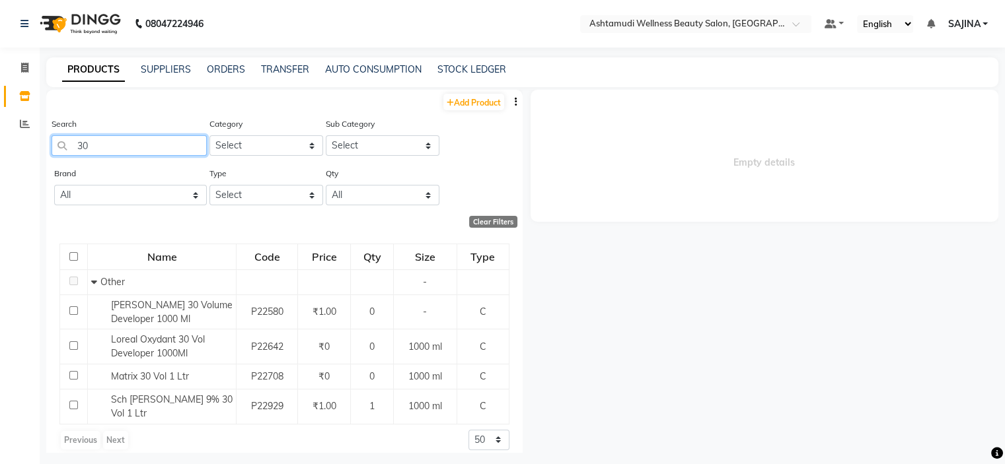
type input "3"
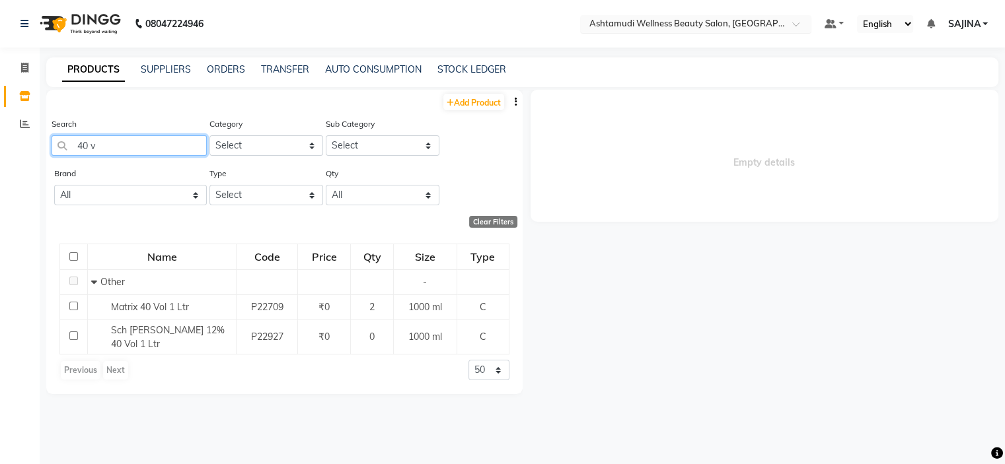
type input "40 v"
click at [751, 28] on input "text" at bounding box center [683, 24] width 192 height 13
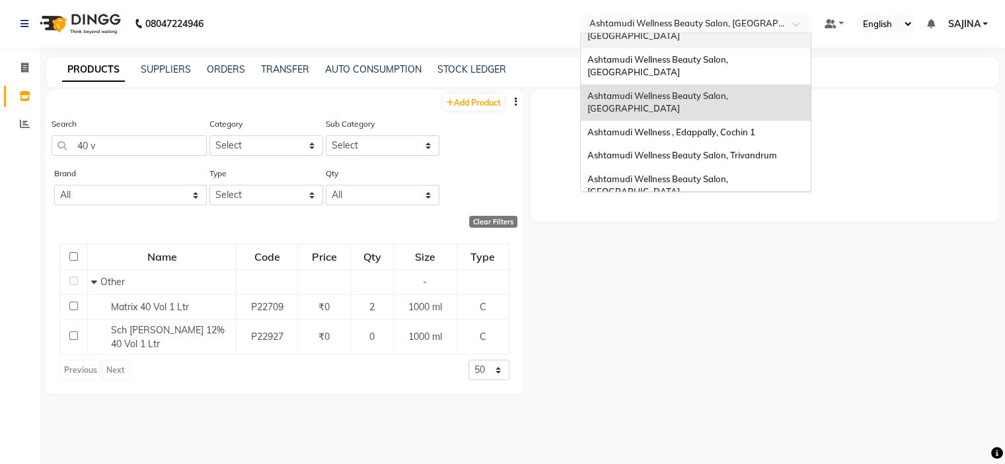
scroll to position [132, 0]
click at [703, 244] on span "Ashtamudi Wellness Beauty Salon, [GEOGRAPHIC_DATA]" at bounding box center [658, 256] width 143 height 24
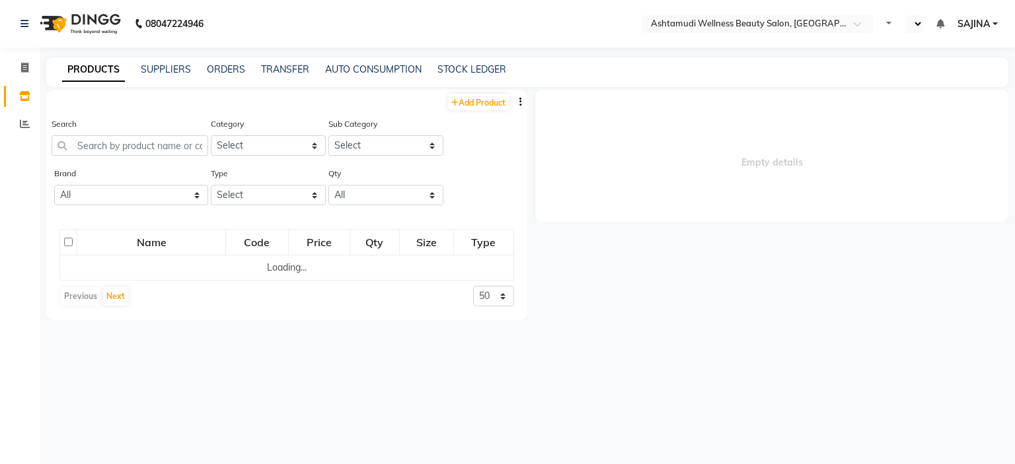
select select "en"
